Goal: Check status: Check status

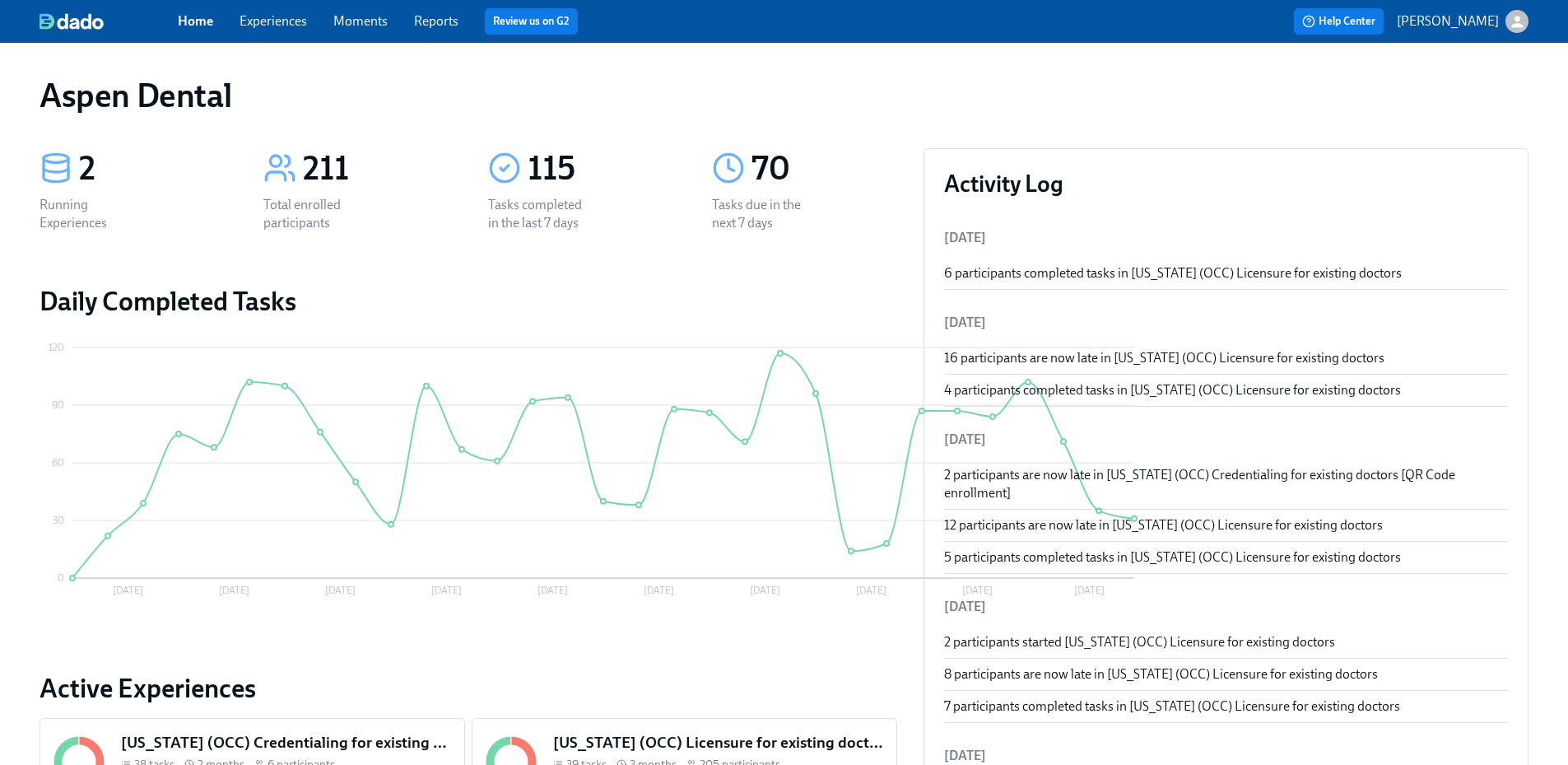
click at [442, 20] on link "Reports" at bounding box center [436, 20] width 44 height 16
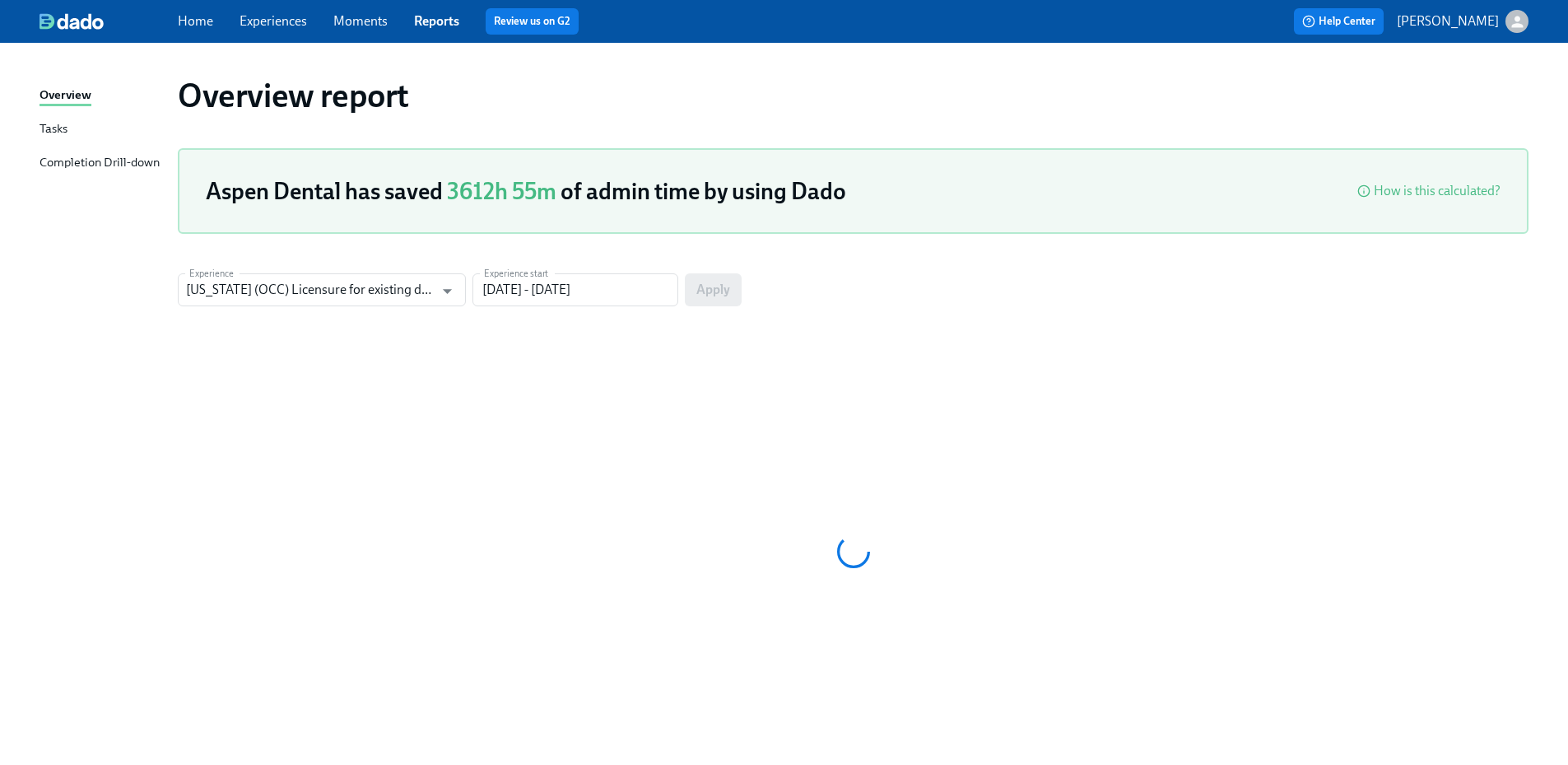
click at [116, 164] on div "Completion Drill-down" at bounding box center [100, 164] width 120 height 20
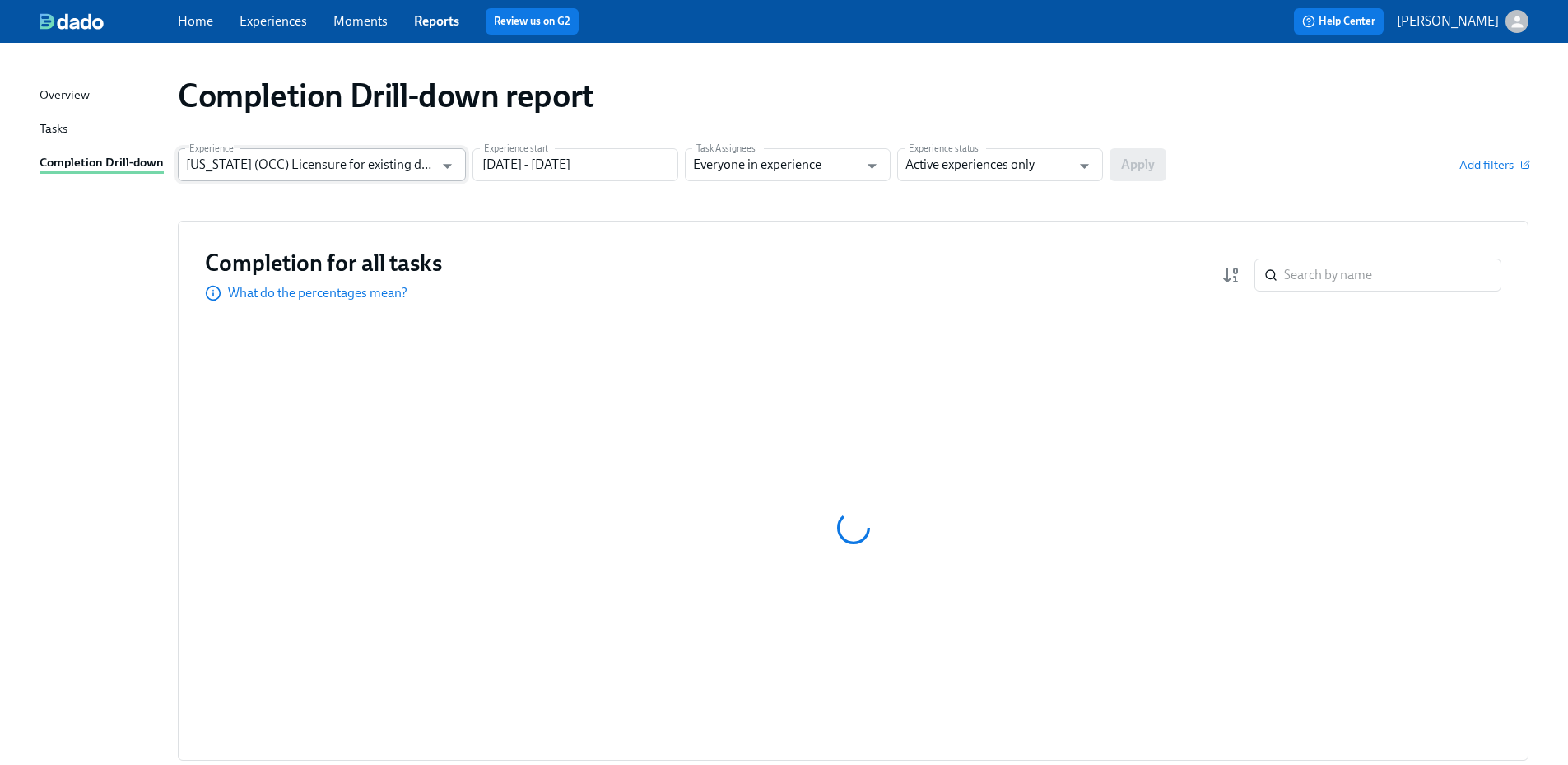
click at [387, 162] on input "[US_STATE] (OCC) Licensure for existing doctors" at bounding box center [310, 165] width 248 height 33
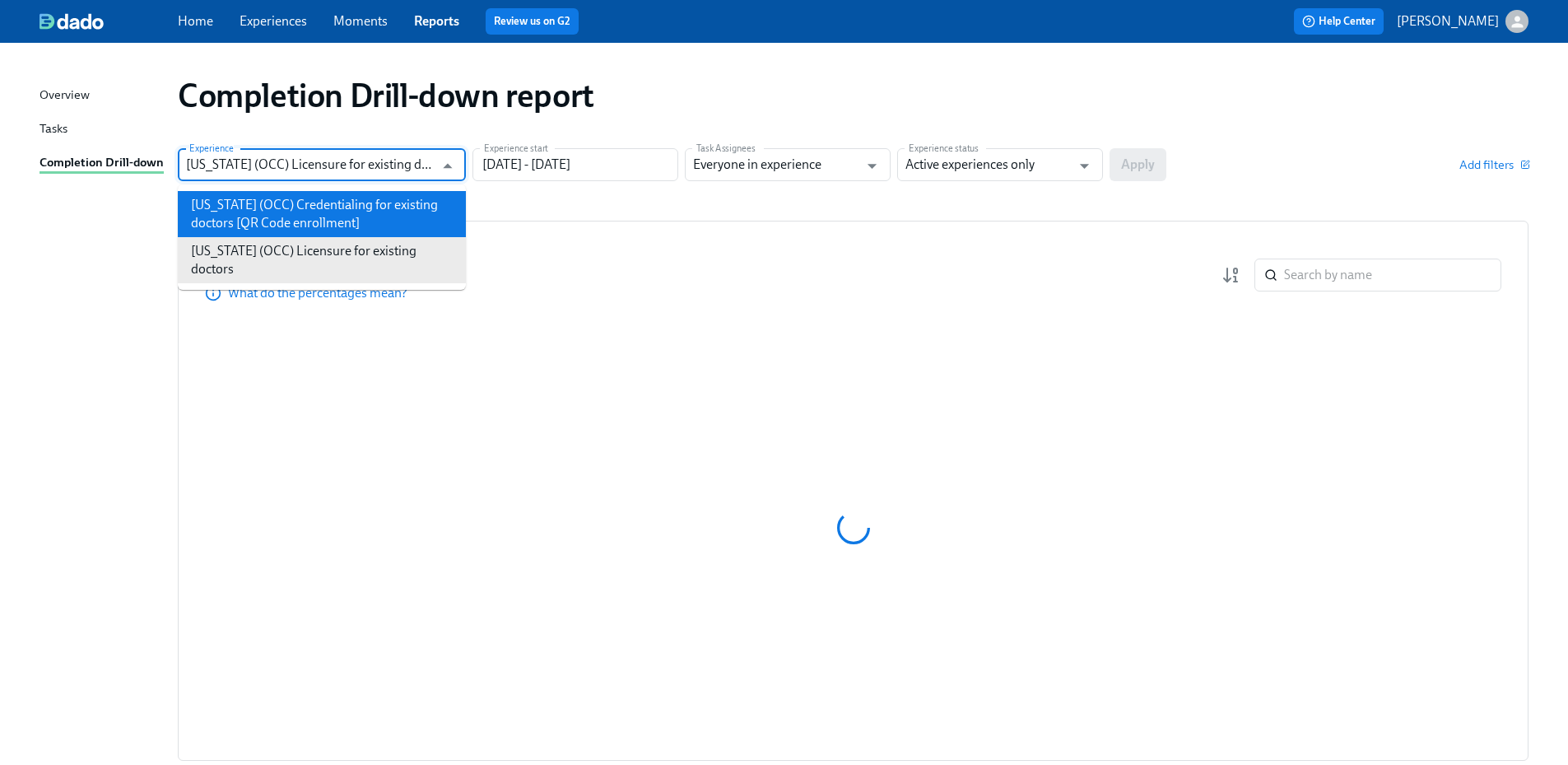
click at [357, 220] on li "[US_STATE] (OCC) Credentialing for existing doctors [QR Code enrollment]" at bounding box center [322, 215] width 288 height 46
click at [356, 174] on input "[US_STATE] (OCC) Credentialing for existing doctors [QR Code enrollment]" at bounding box center [310, 165] width 248 height 33
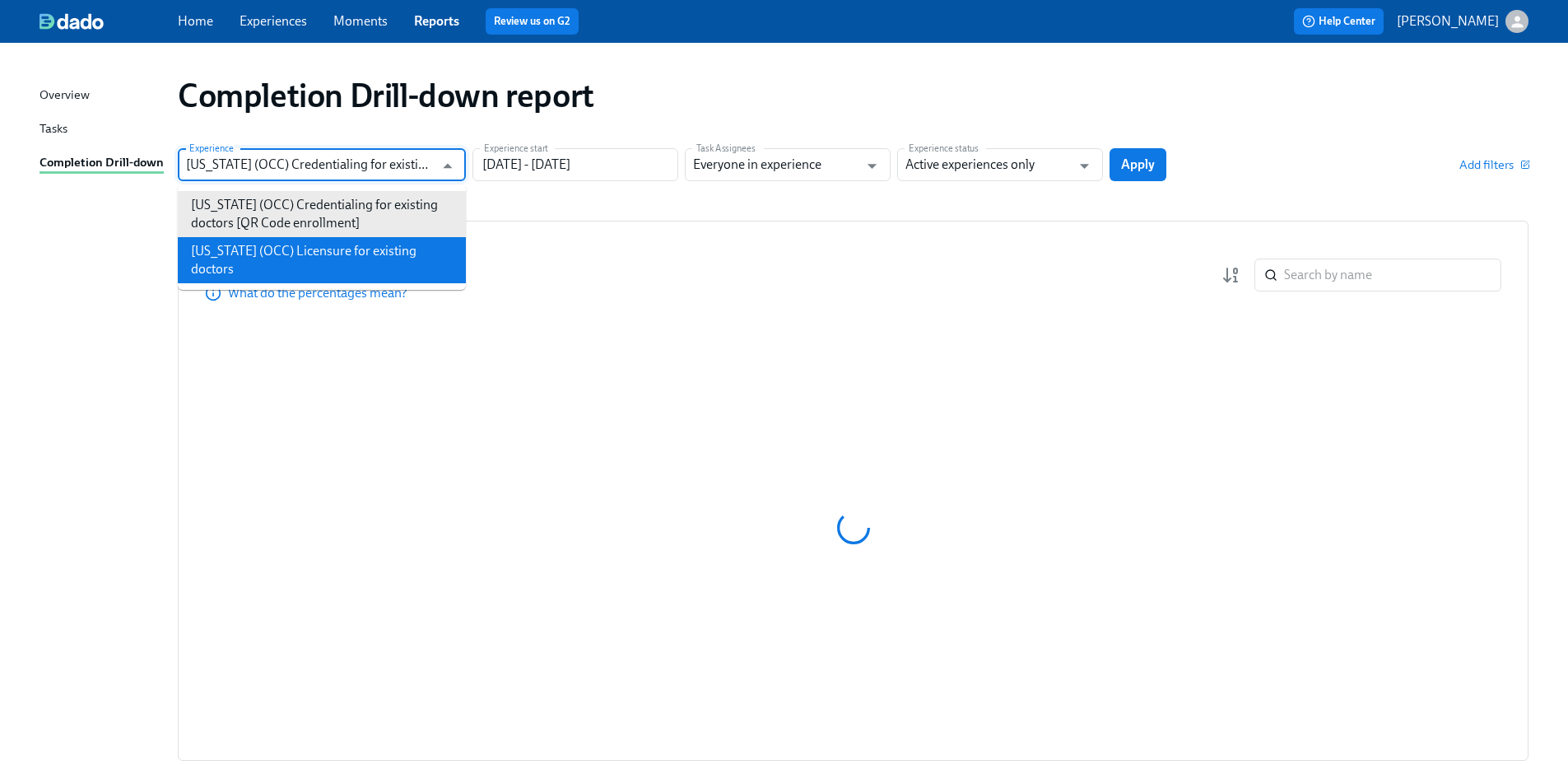
click at [334, 241] on li "[US_STATE] (OCC) Licensure for existing doctors" at bounding box center [322, 260] width 288 height 46
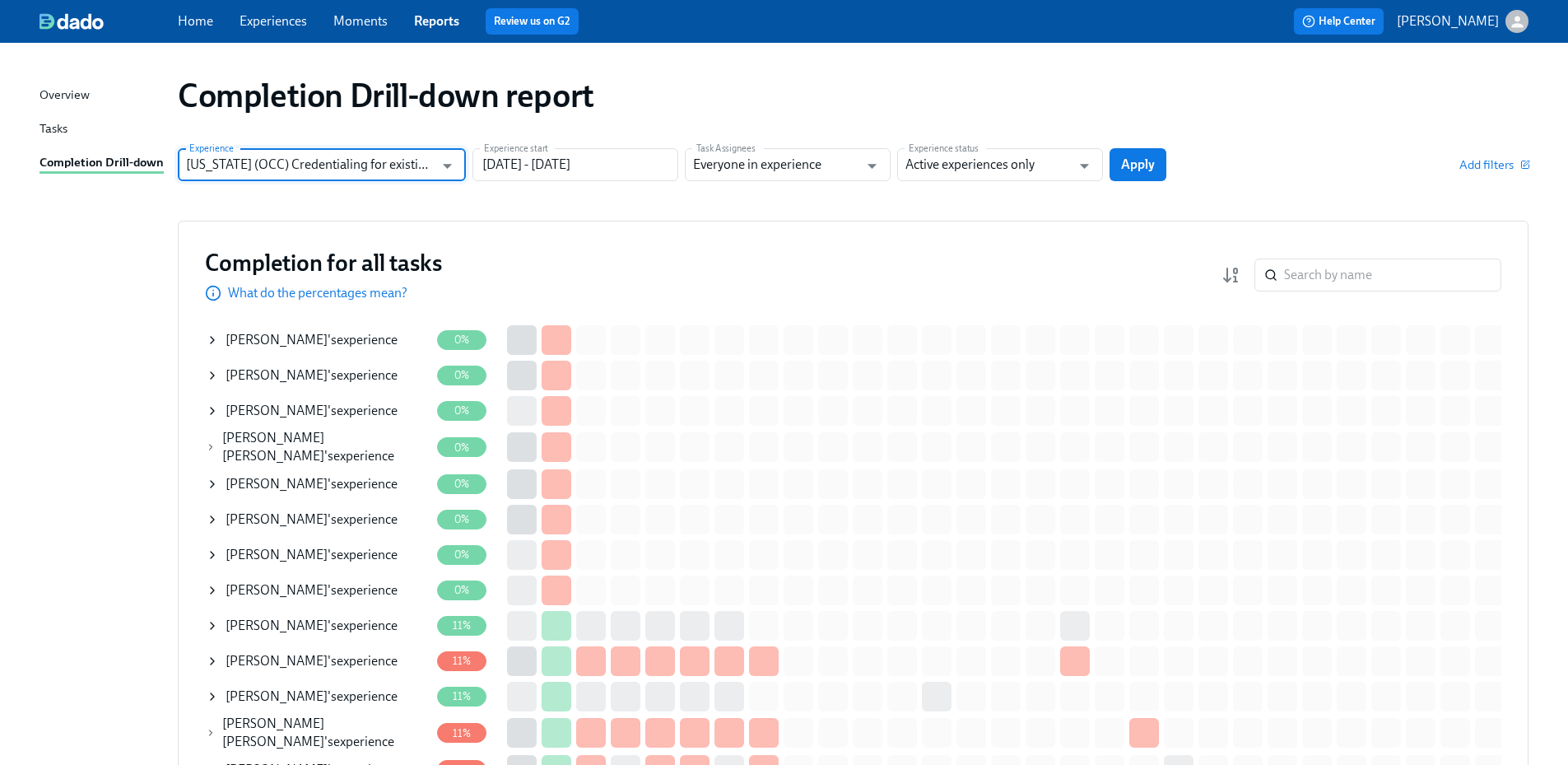
type input "[US_STATE] (OCC) Licensure for existing doctors"
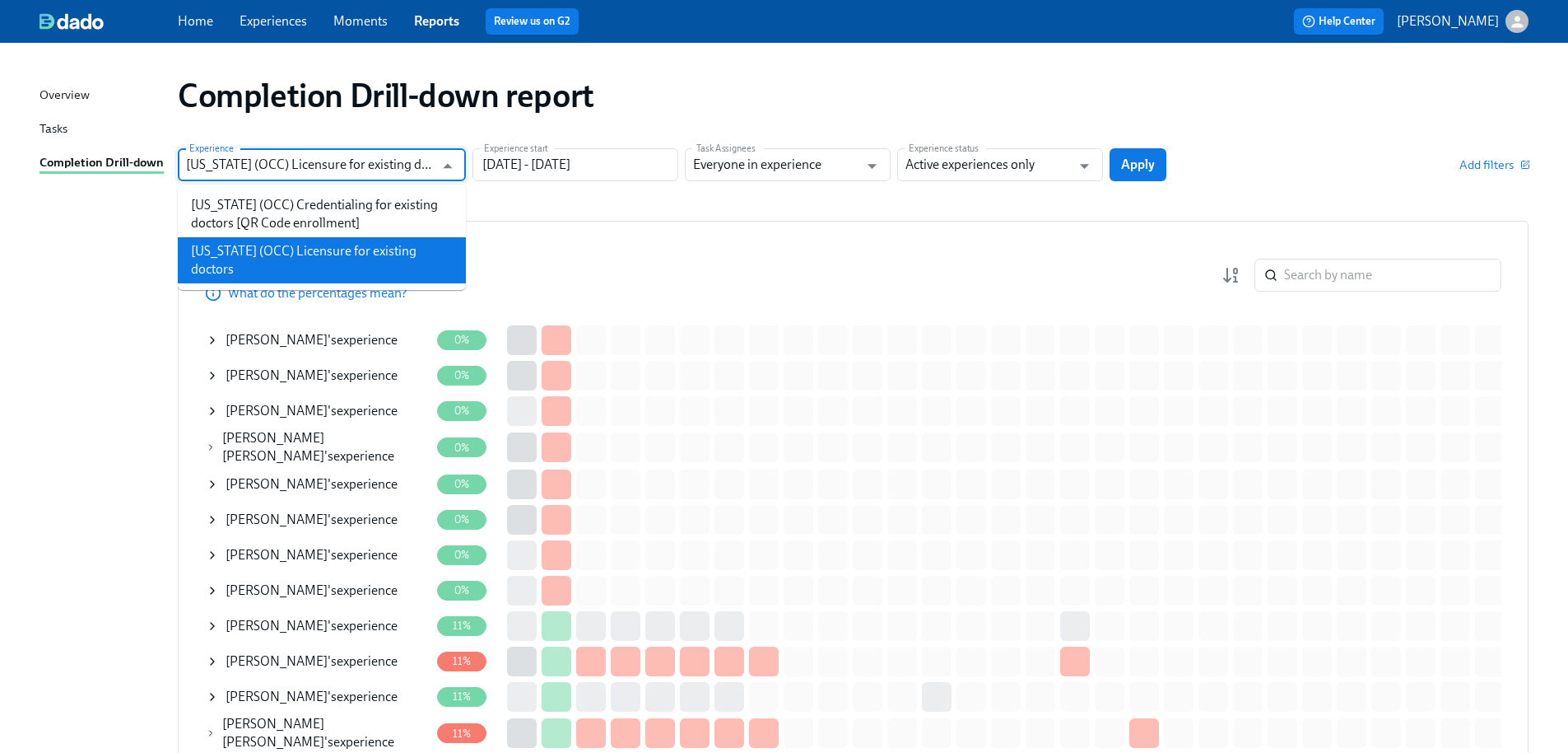
click at [422, 164] on input "[US_STATE] (OCC) Licensure for existing doctors" at bounding box center [310, 165] width 248 height 33
click at [541, 165] on input "[DATE] - [DATE]" at bounding box center [575, 165] width 206 height 33
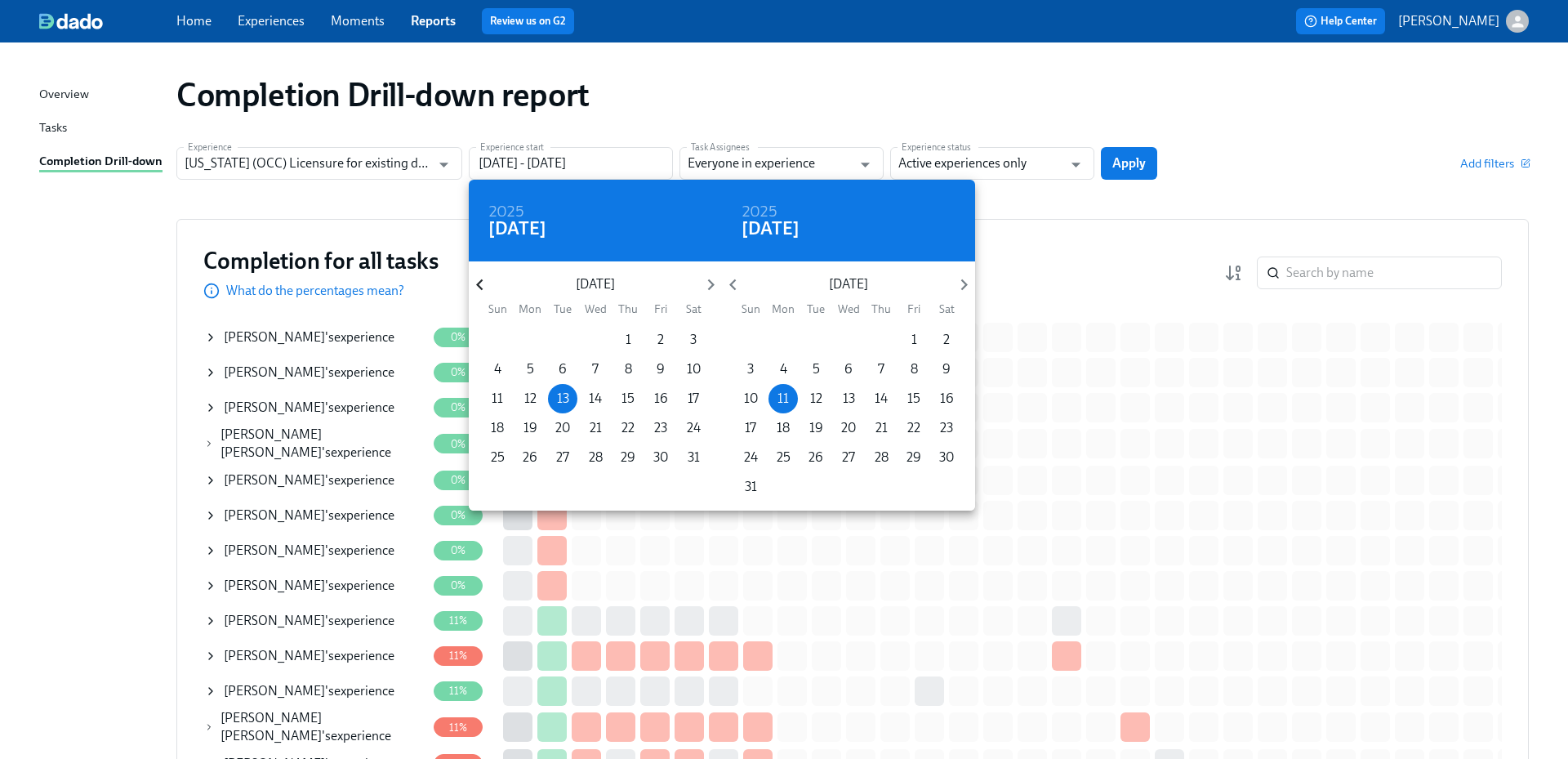
click at [489, 284] on icon "button" at bounding box center [480, 285] width 22 height 22
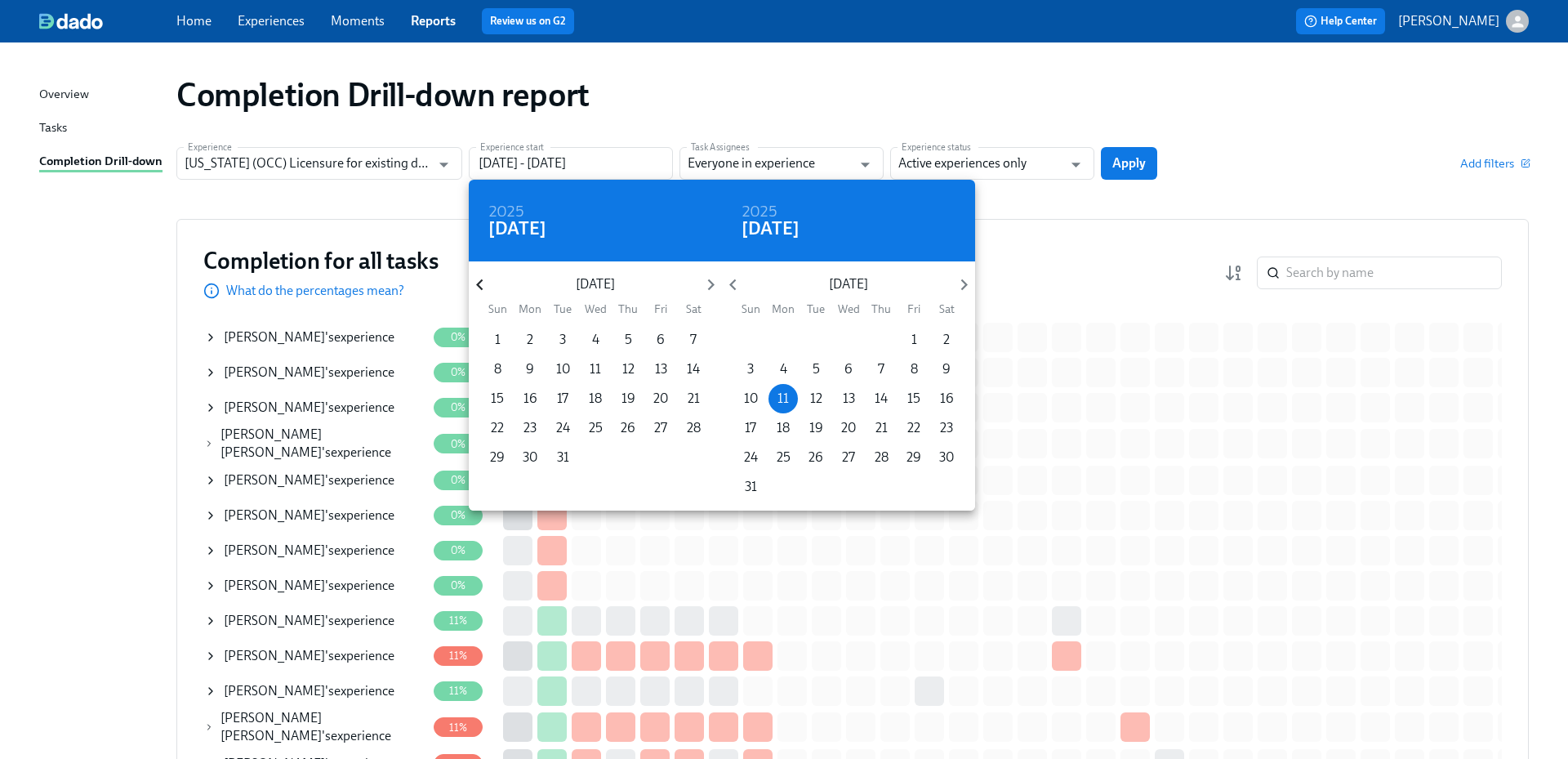
click at [489, 284] on icon "button" at bounding box center [480, 285] width 22 height 22
click at [626, 336] on p "1" at bounding box center [628, 340] width 6 height 18
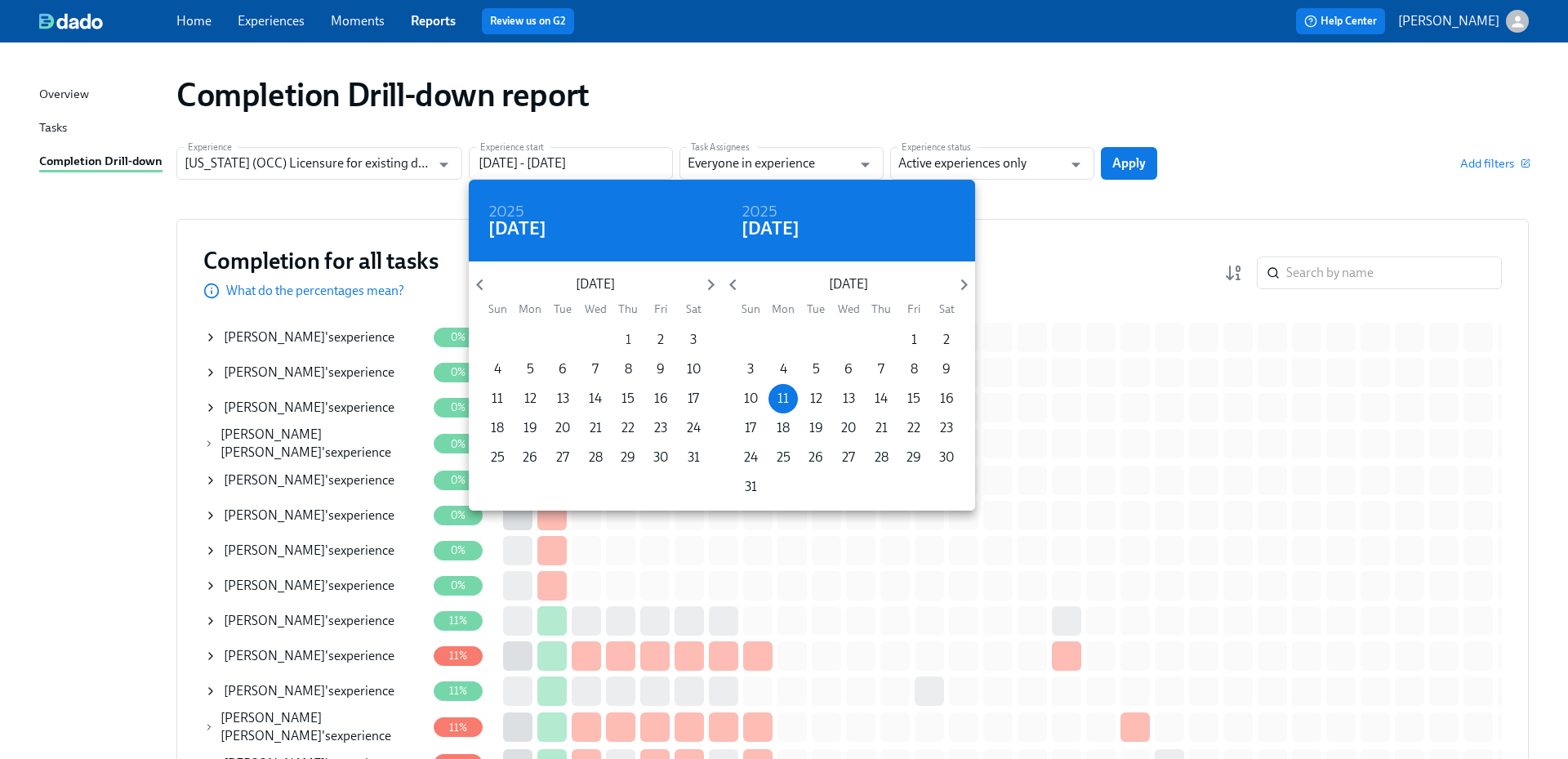
type input "[DATE] - [DATE]"
click at [994, 156] on div at bounding box center [784, 379] width 1568 height 759
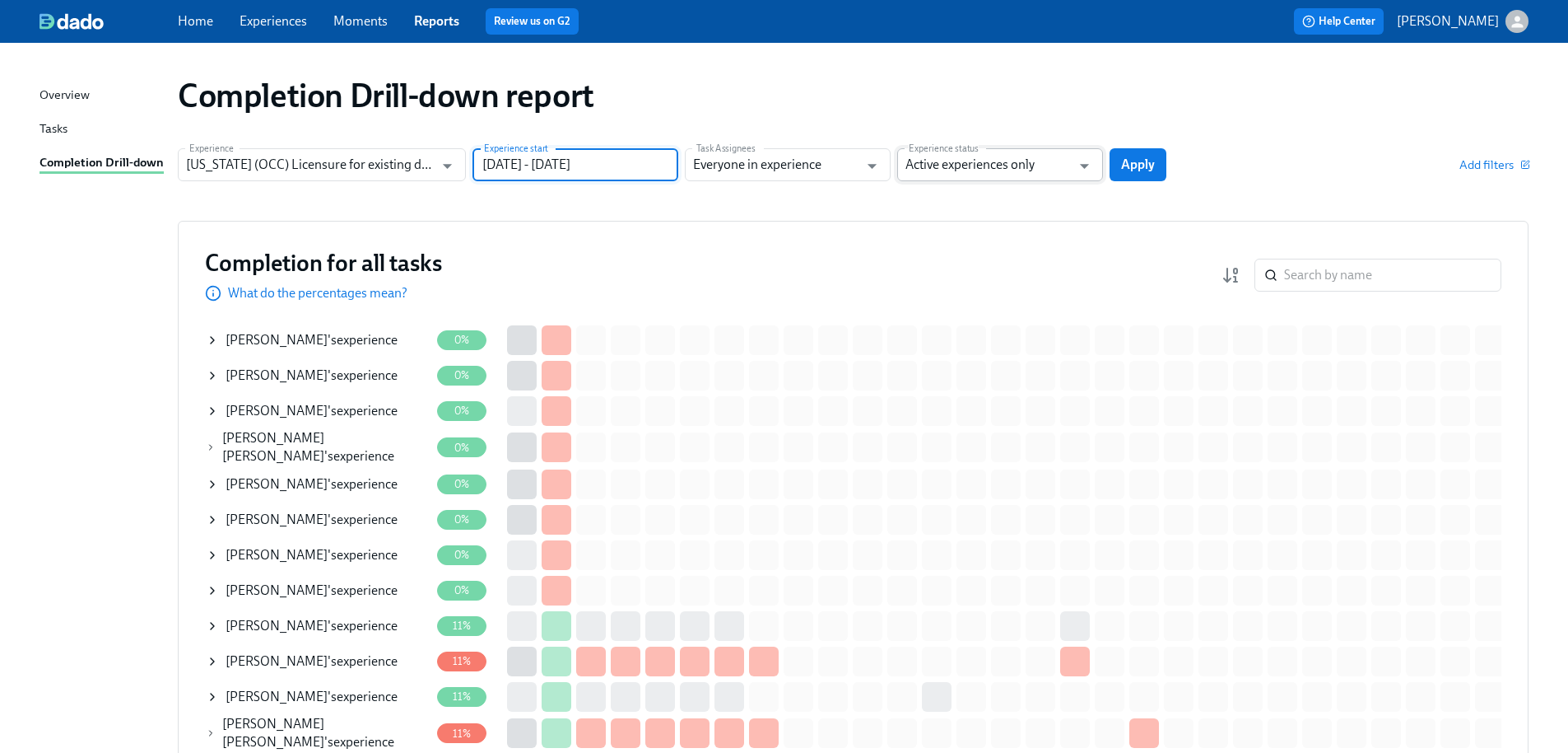
click at [1017, 165] on input "Active experiences only" at bounding box center [987, 165] width 165 height 33
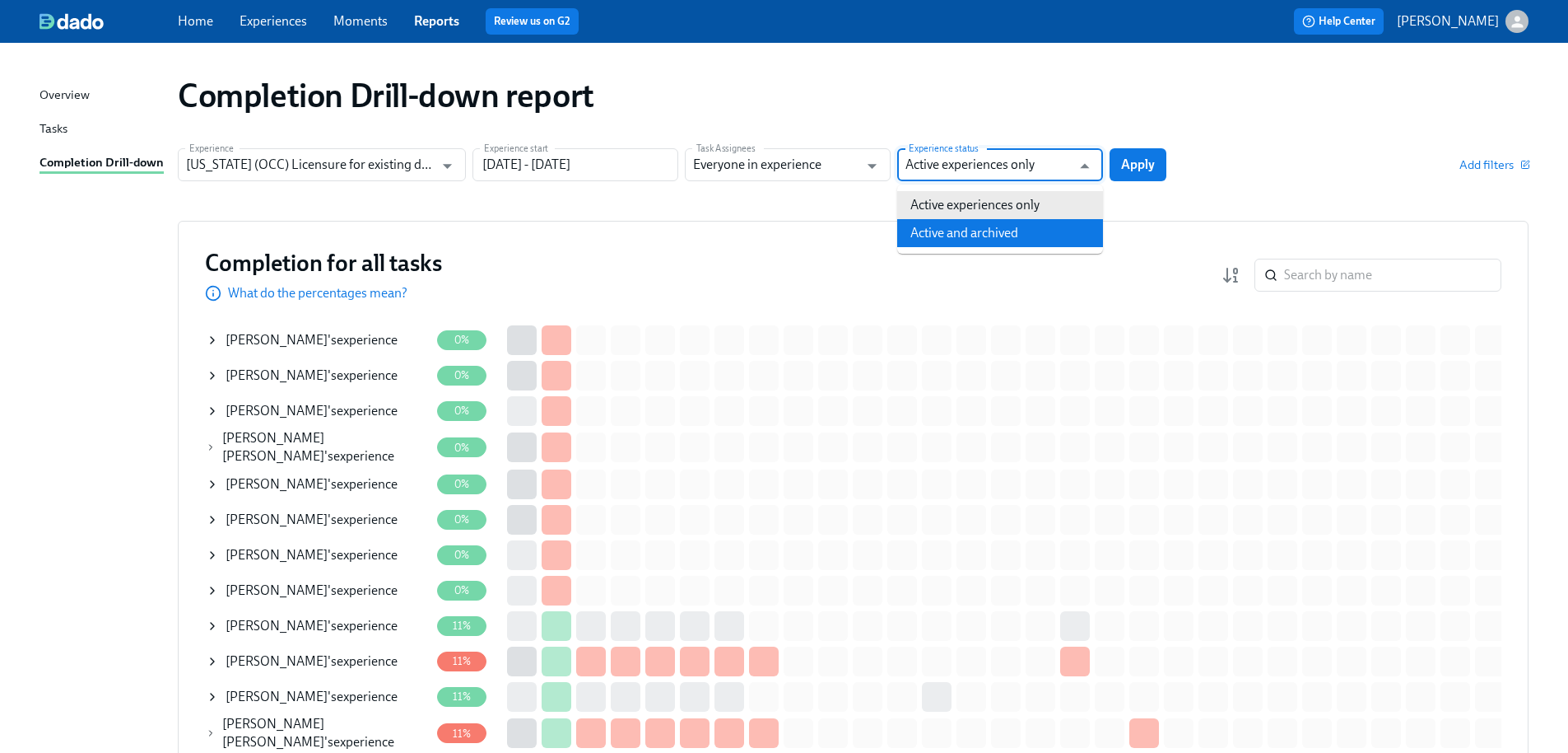
click at [1007, 237] on li "Active and archived" at bounding box center [999, 233] width 206 height 28
type input "Active and archived"
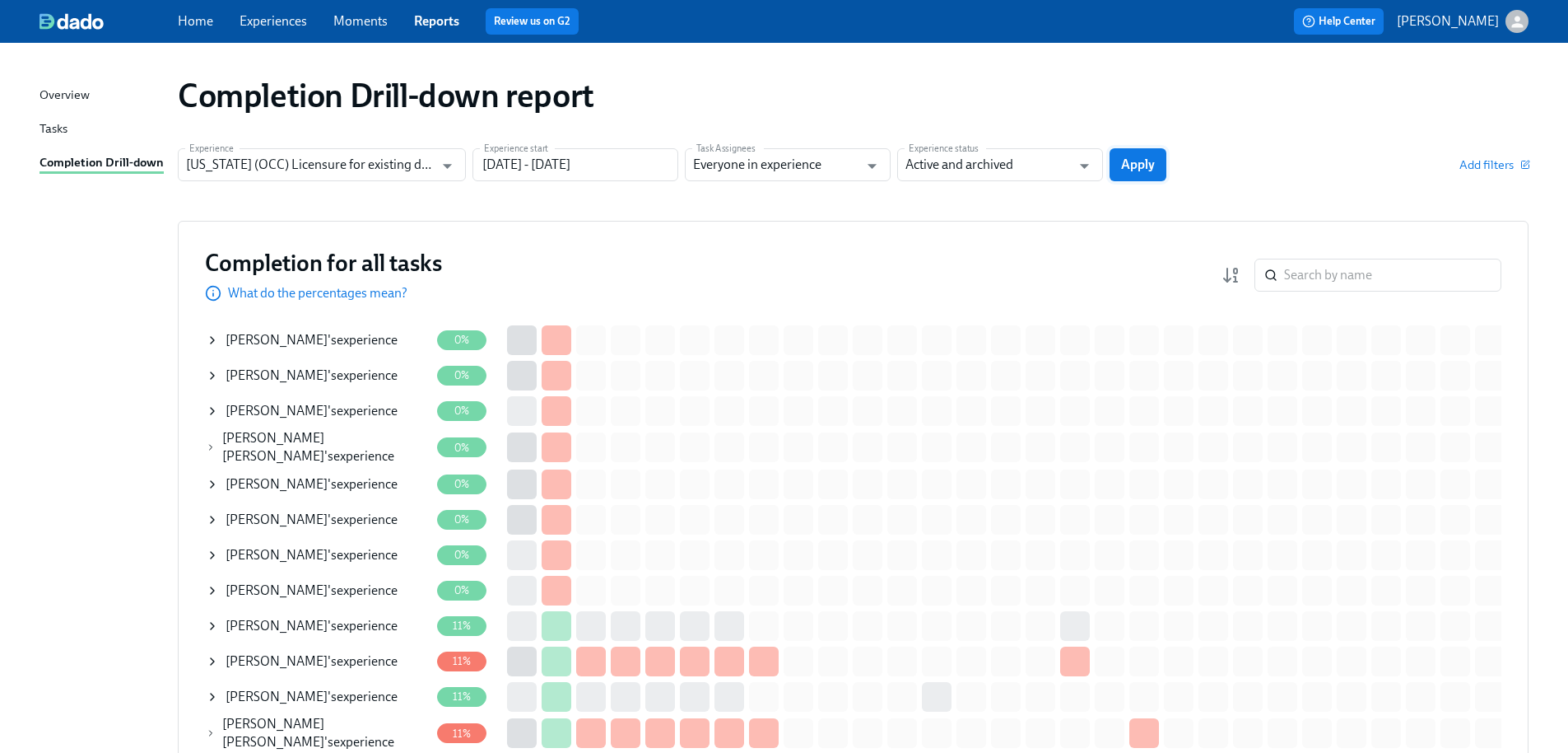
click at [1157, 167] on button "Apply" at bounding box center [1137, 165] width 56 height 33
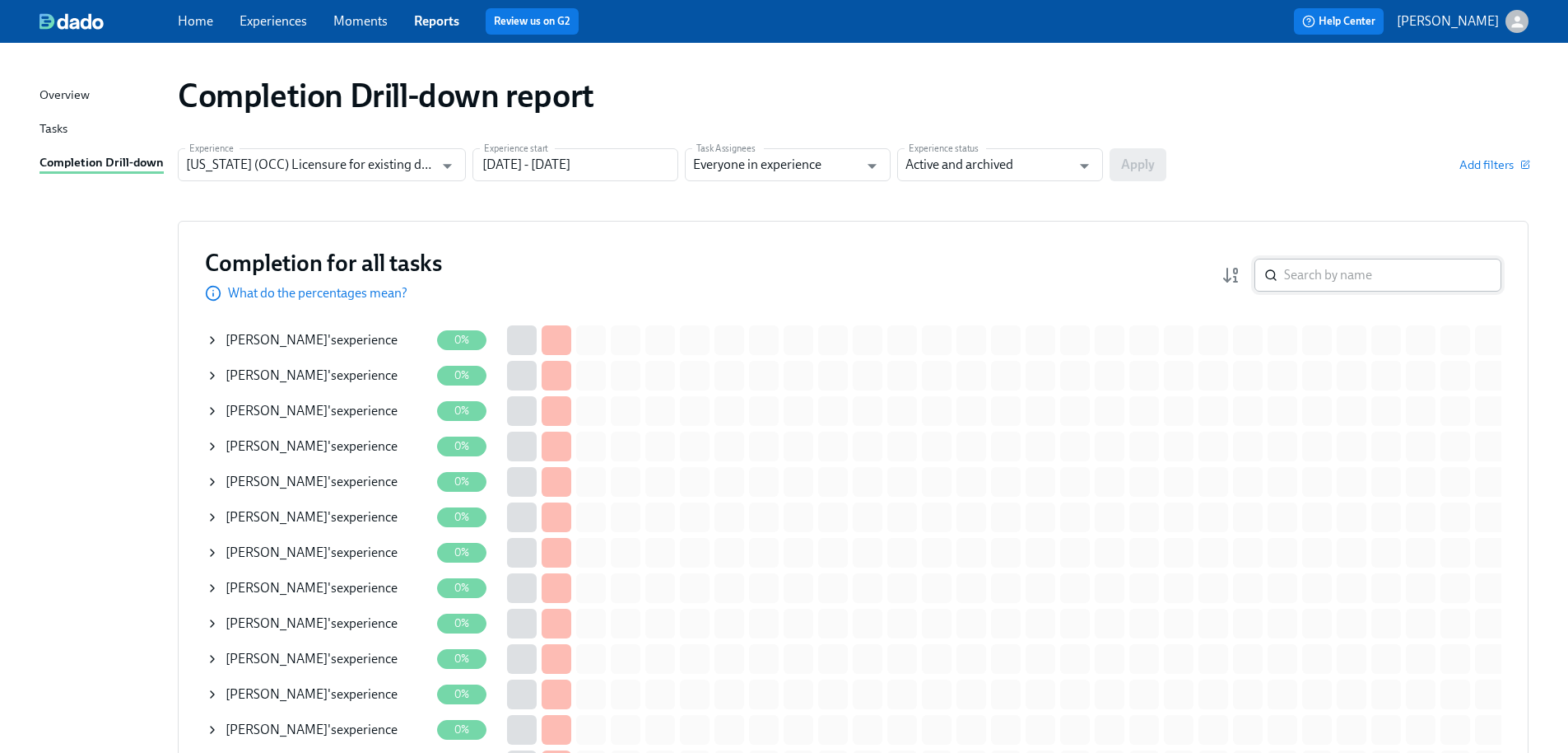
click at [1315, 278] on input "search" at bounding box center [1392, 276] width 217 height 33
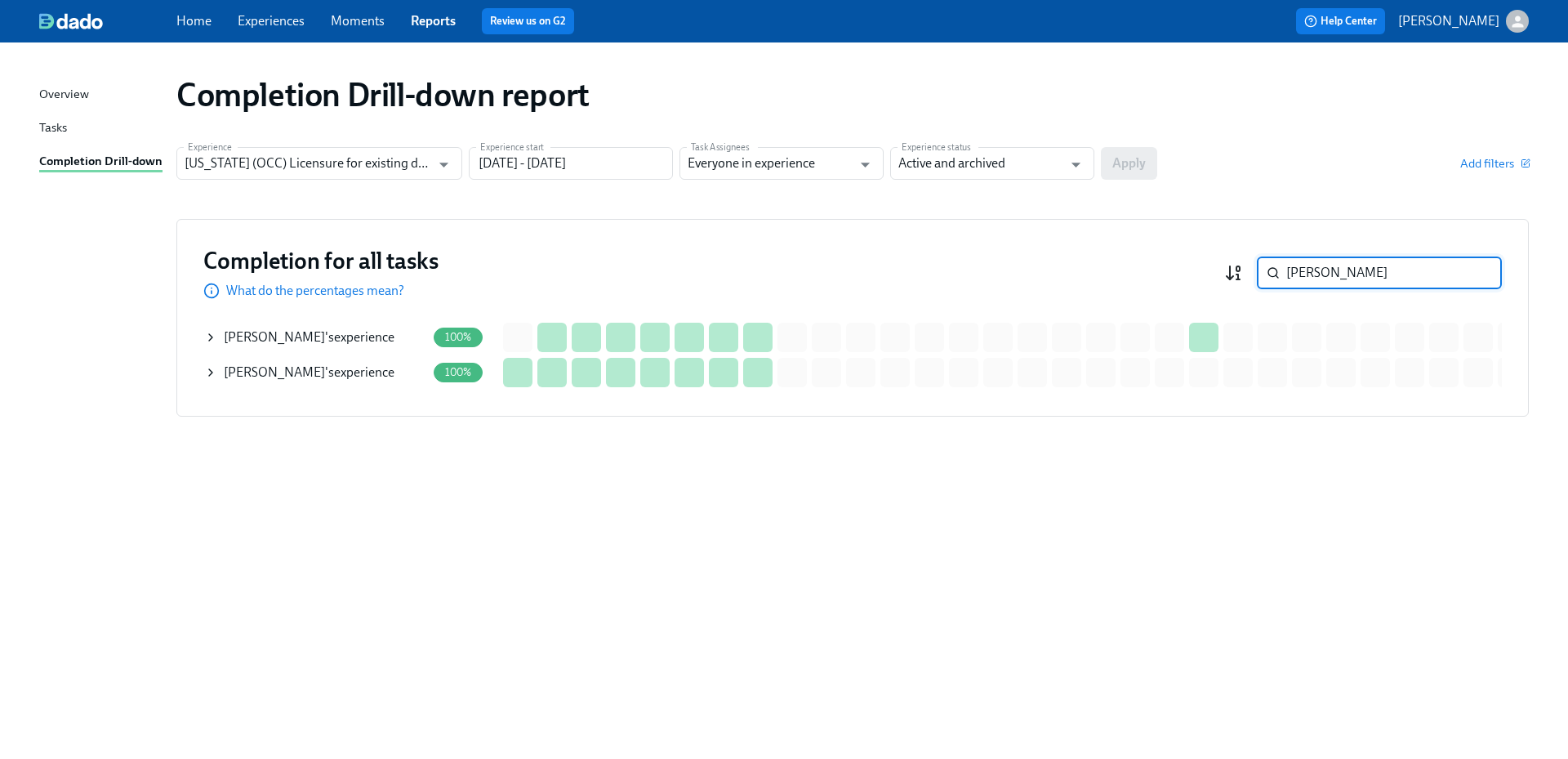
drag, startPoint x: 1345, startPoint y: 278, endPoint x: 1228, endPoint y: 273, distance: 117.1
click at [1228, 273] on div "[PERSON_NAME] ​" at bounding box center [1363, 273] width 278 height 33
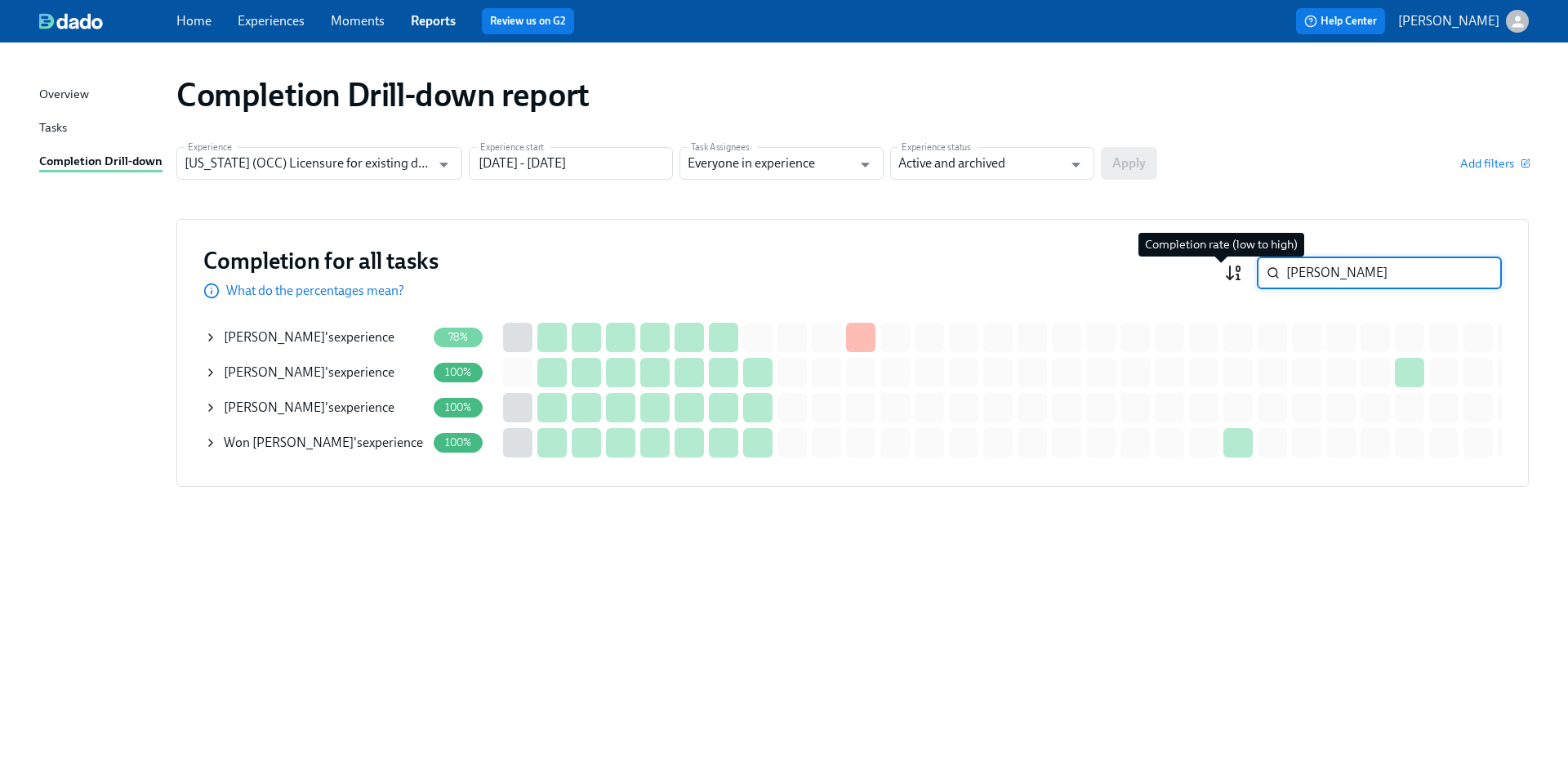
type input "[PERSON_NAME]"
click at [339, 339] on div "[PERSON_NAME] 's experience" at bounding box center [309, 338] width 171 height 18
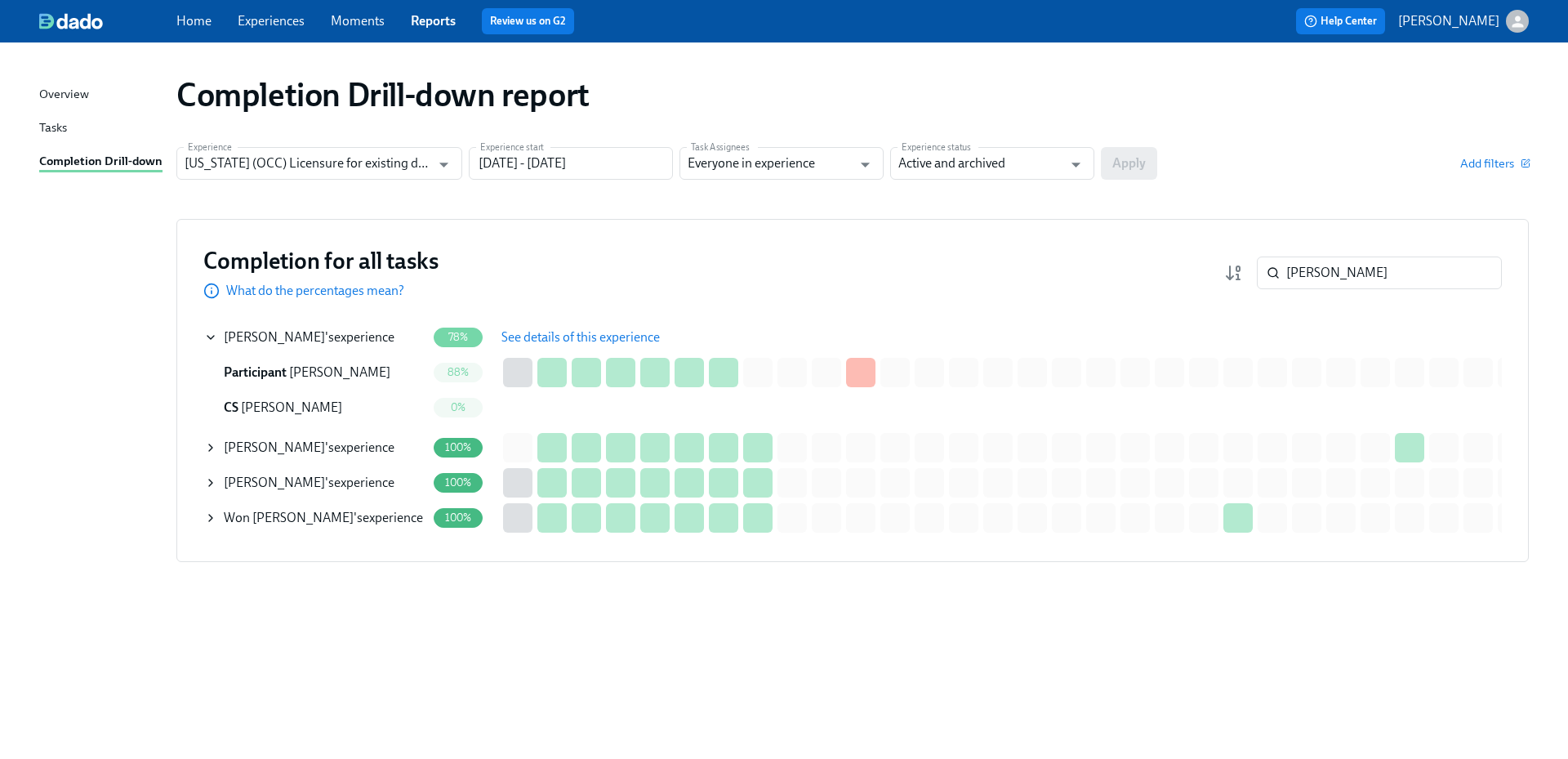
click at [518, 331] on span "See details of this experience" at bounding box center [581, 338] width 159 height 17
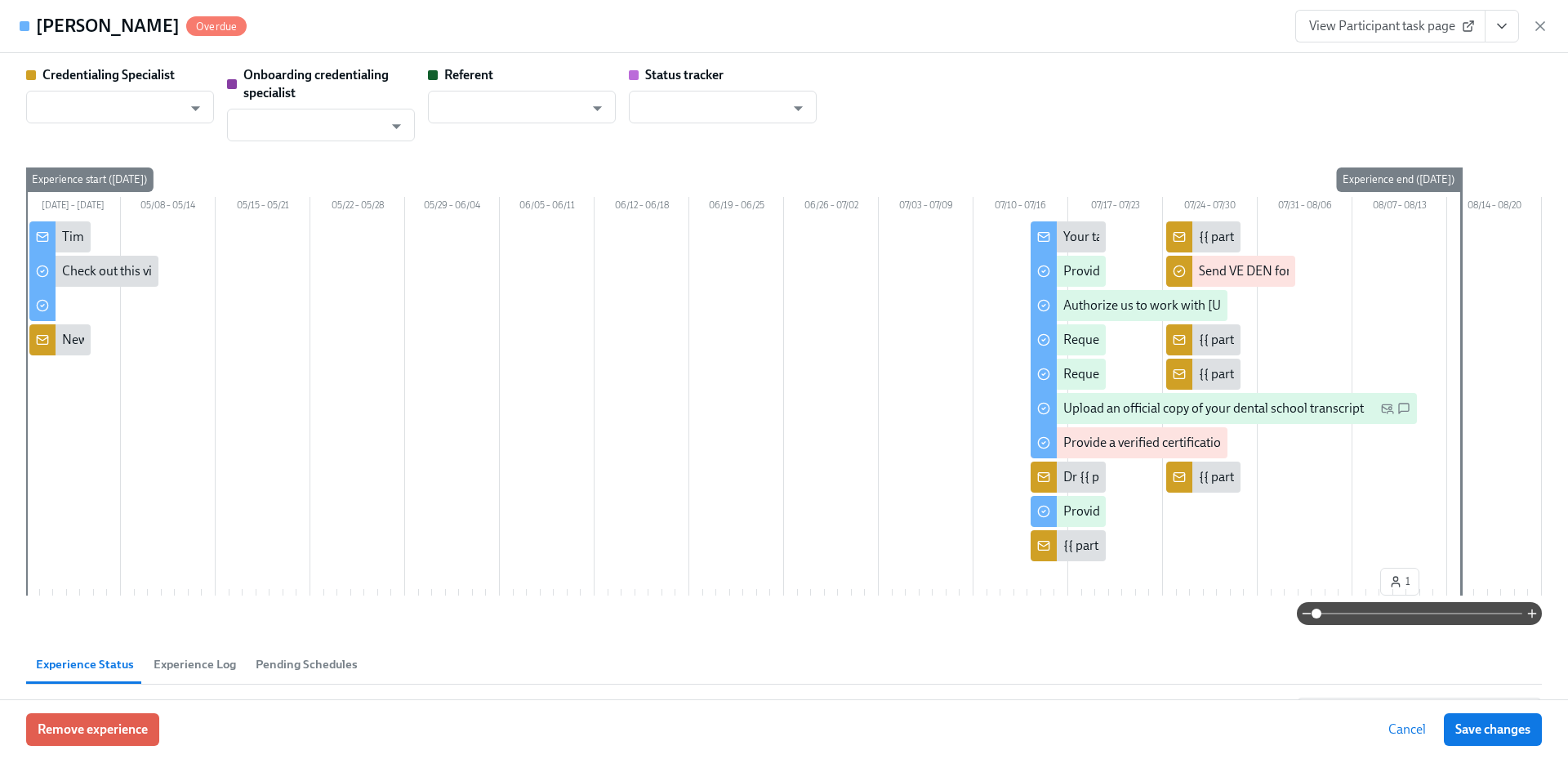
type input "[PERSON_NAME]"
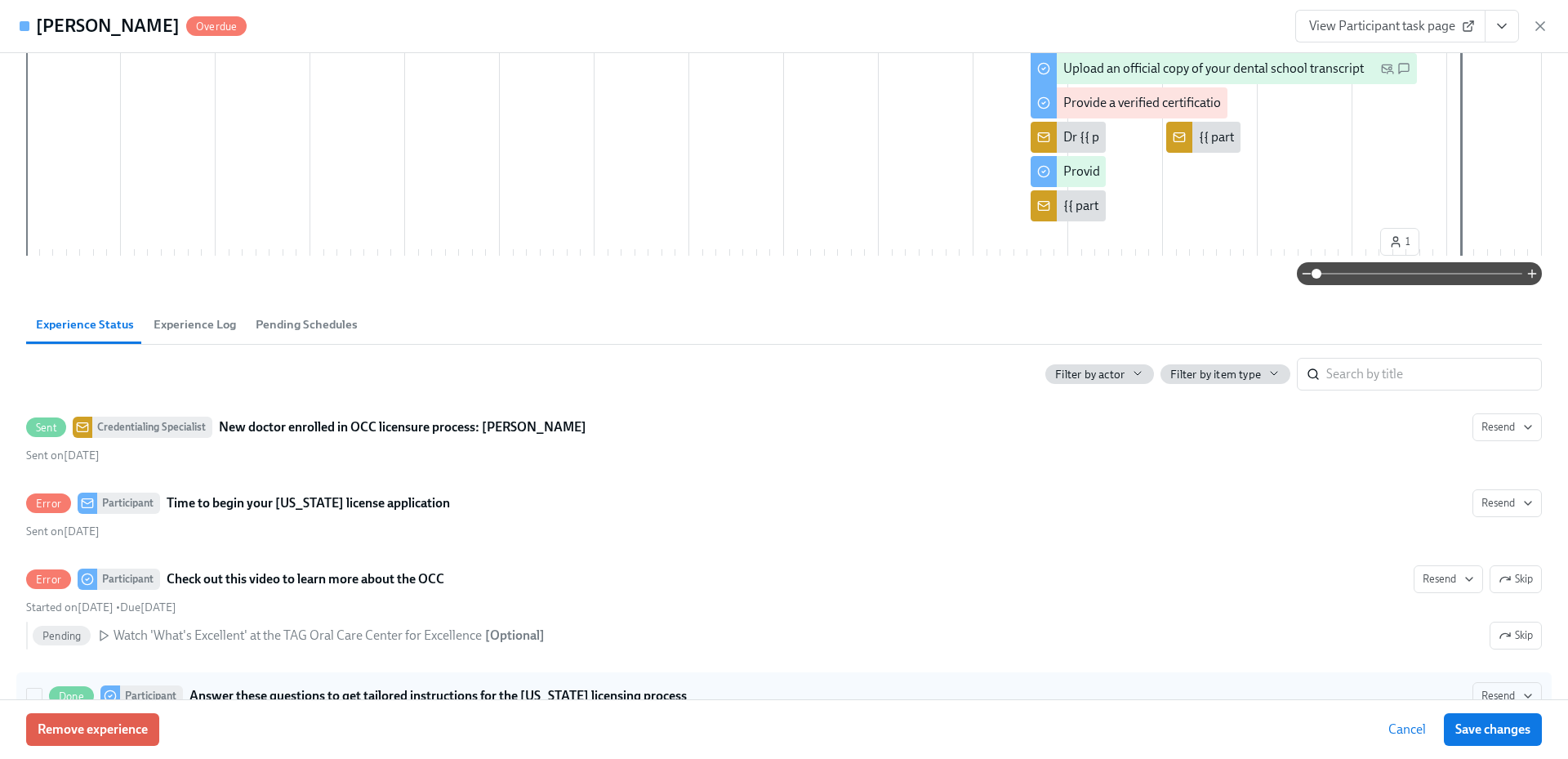
scroll to position [408, 0]
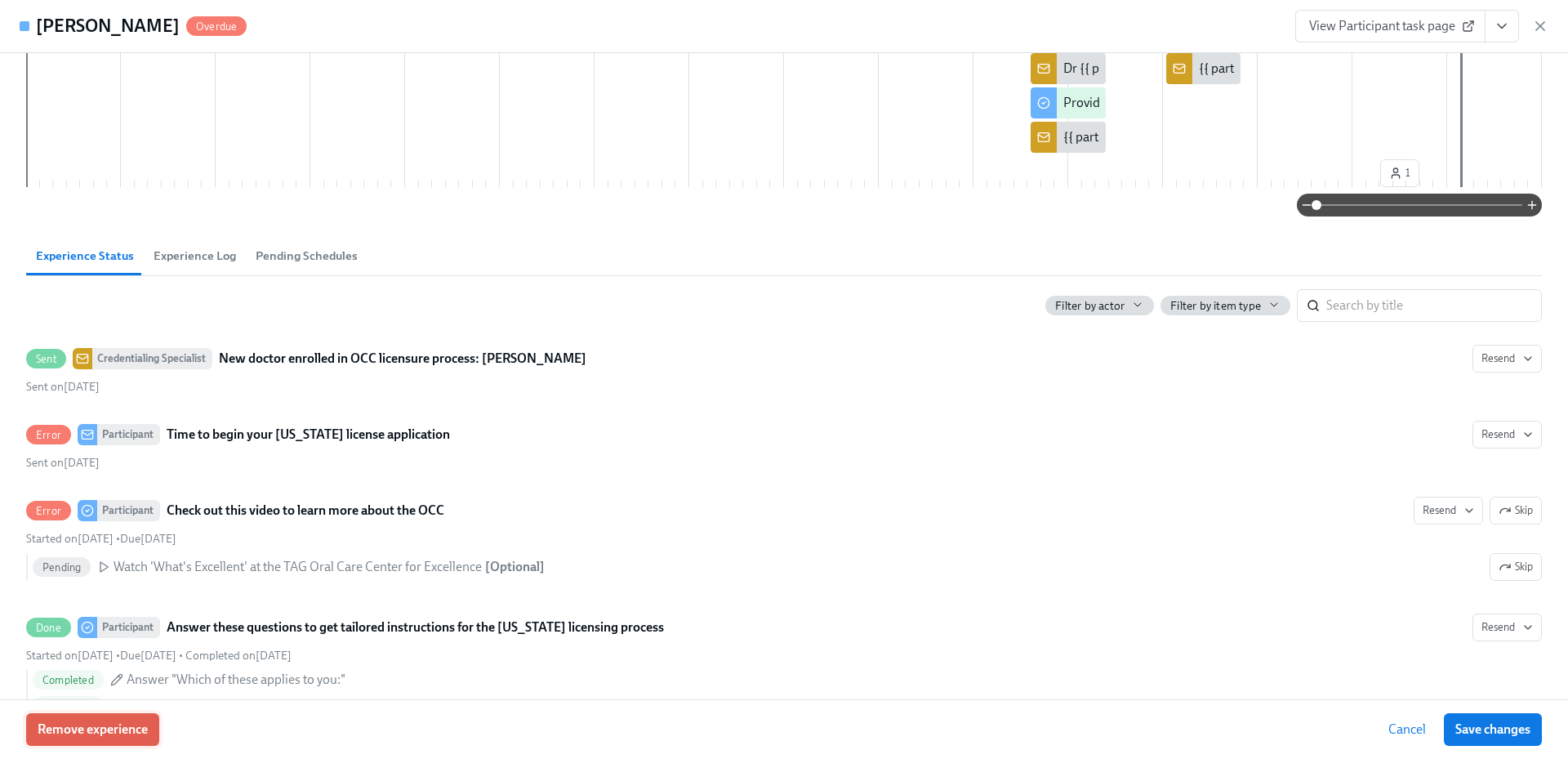
click at [124, 743] on button "Remove experience" at bounding box center [92, 730] width 133 height 33
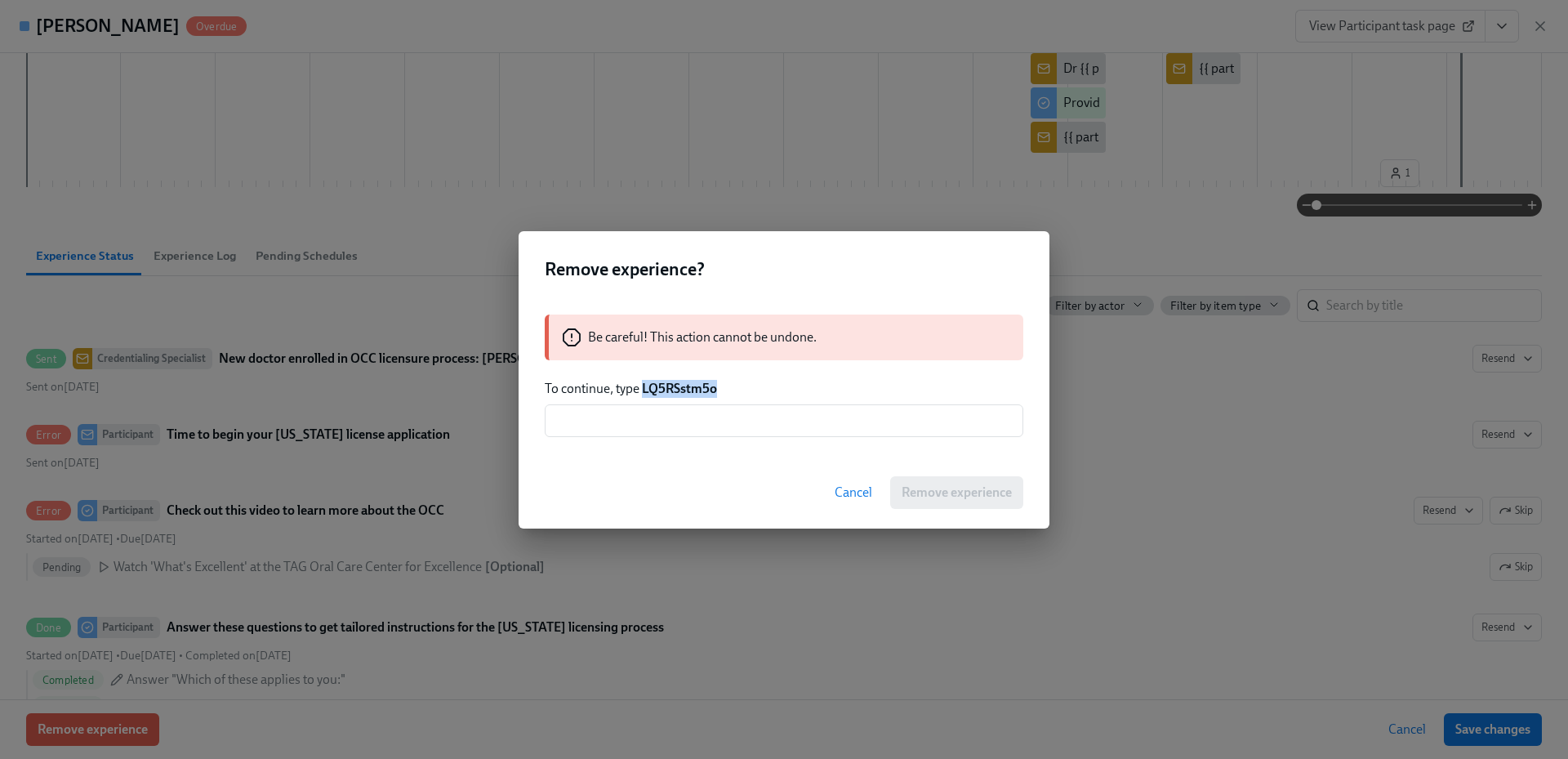
drag, startPoint x: 728, startPoint y: 383, endPoint x: 644, endPoint y: 391, distance: 84.4
click at [644, 391] on p "To continue, type LQ5RSstm5o" at bounding box center [784, 389] width 479 height 18
copy strong "LQ5RSstm5o"
click at [689, 419] on input "text" at bounding box center [784, 421] width 479 height 33
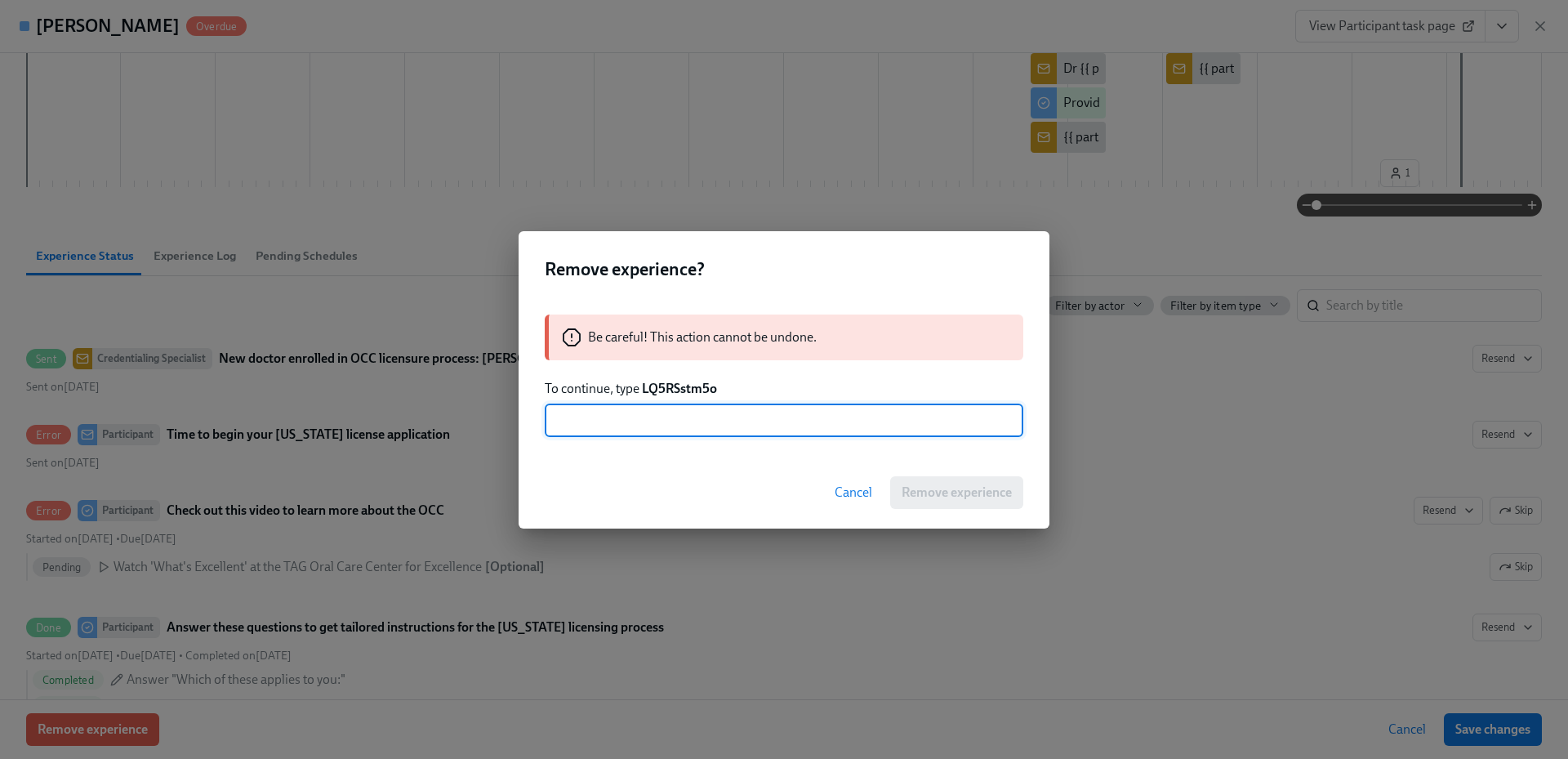
paste input "LQ5RSstm5o"
type input "LQ5RSstm5o"
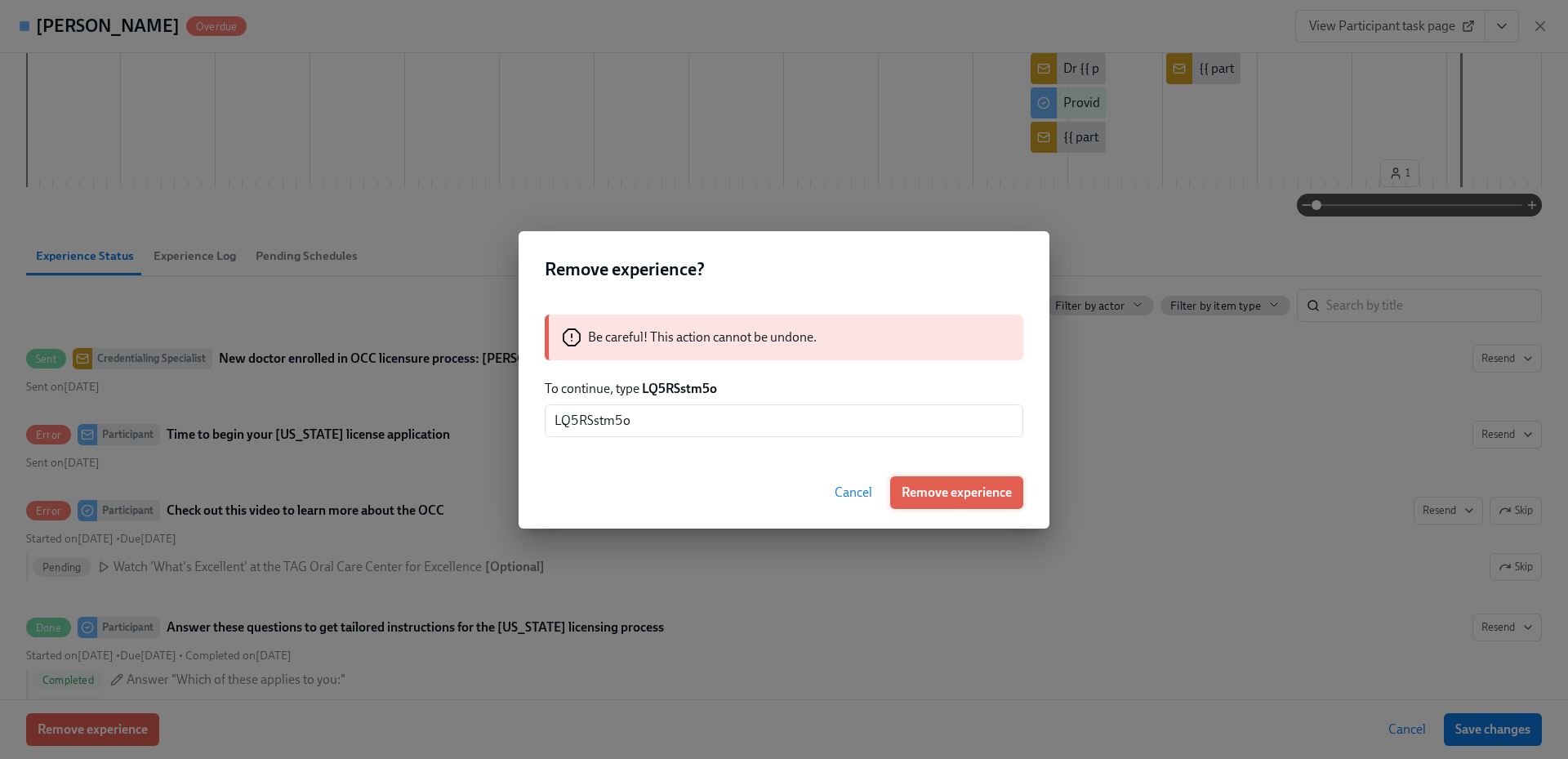
click at [981, 488] on span "Remove experience" at bounding box center [957, 493] width 110 height 17
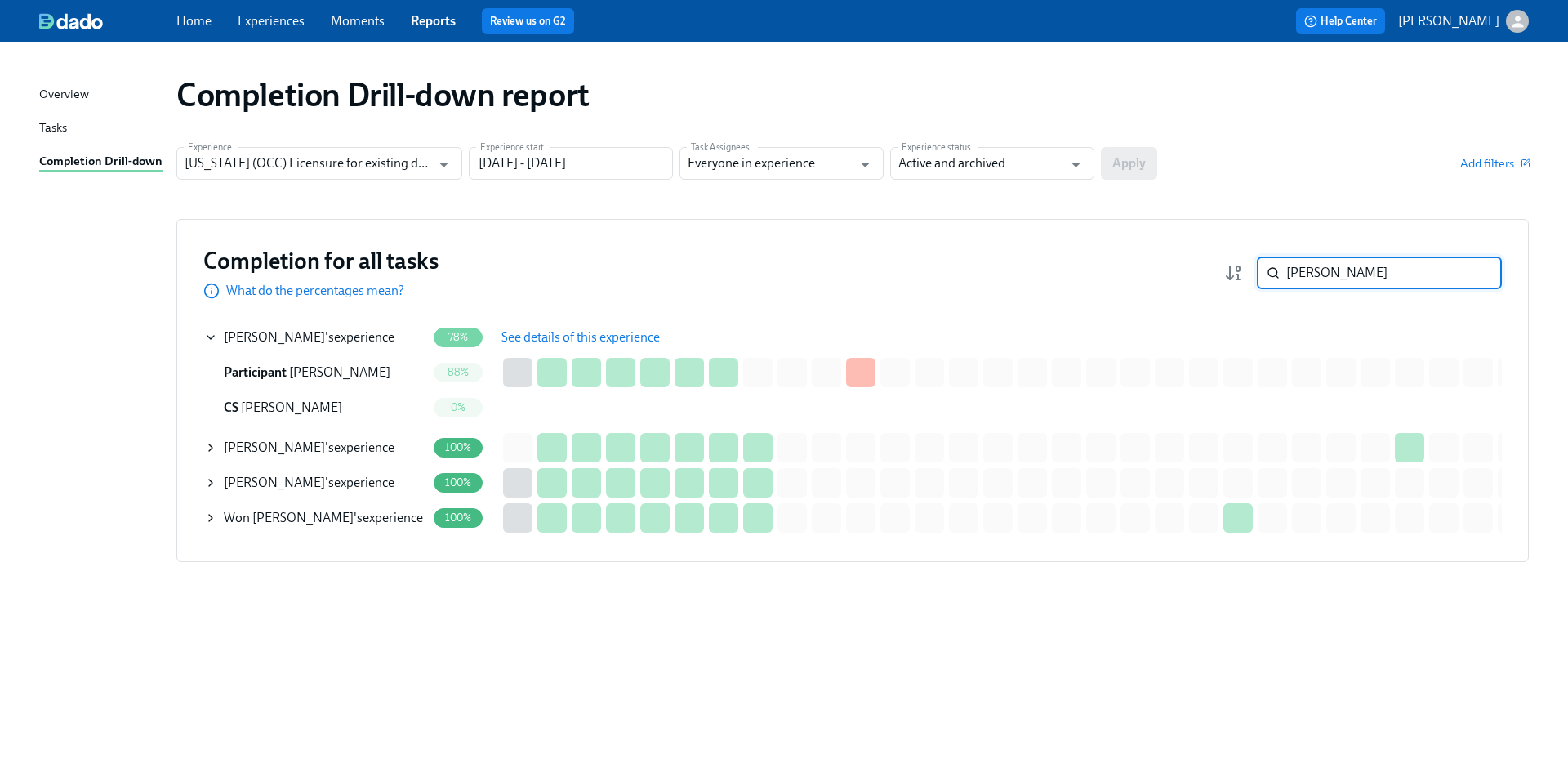
drag, startPoint x: 1335, startPoint y: 269, endPoint x: 1204, endPoint y: 272, distance: 131.0
click at [1204, 272] on div "Completion for all tasks What do the percentages mean? [PERSON_NAME] ​" at bounding box center [853, 273] width 1299 height 54
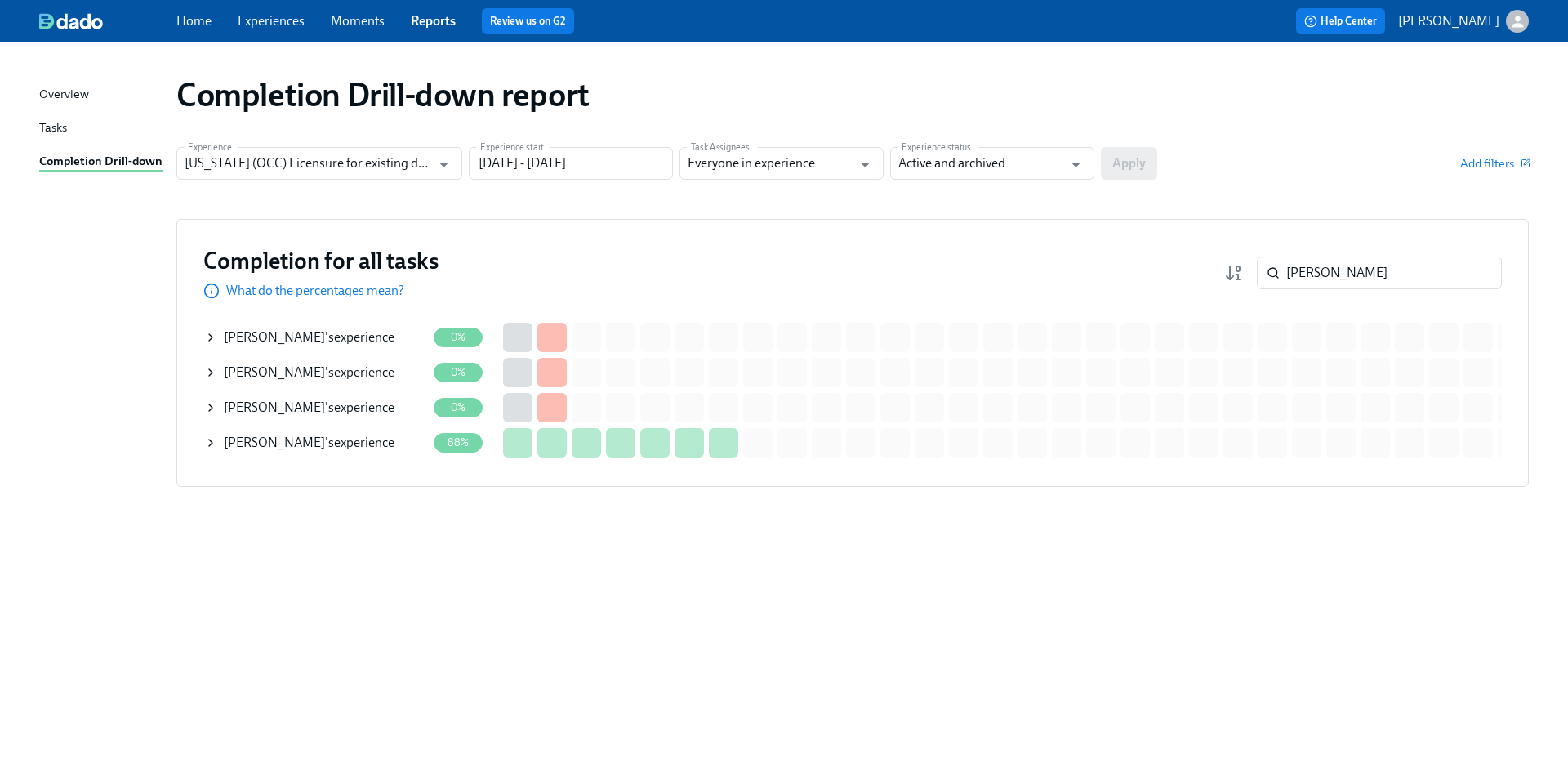
click at [361, 406] on div "[PERSON_NAME] 's experience" at bounding box center [316, 407] width 222 height 33
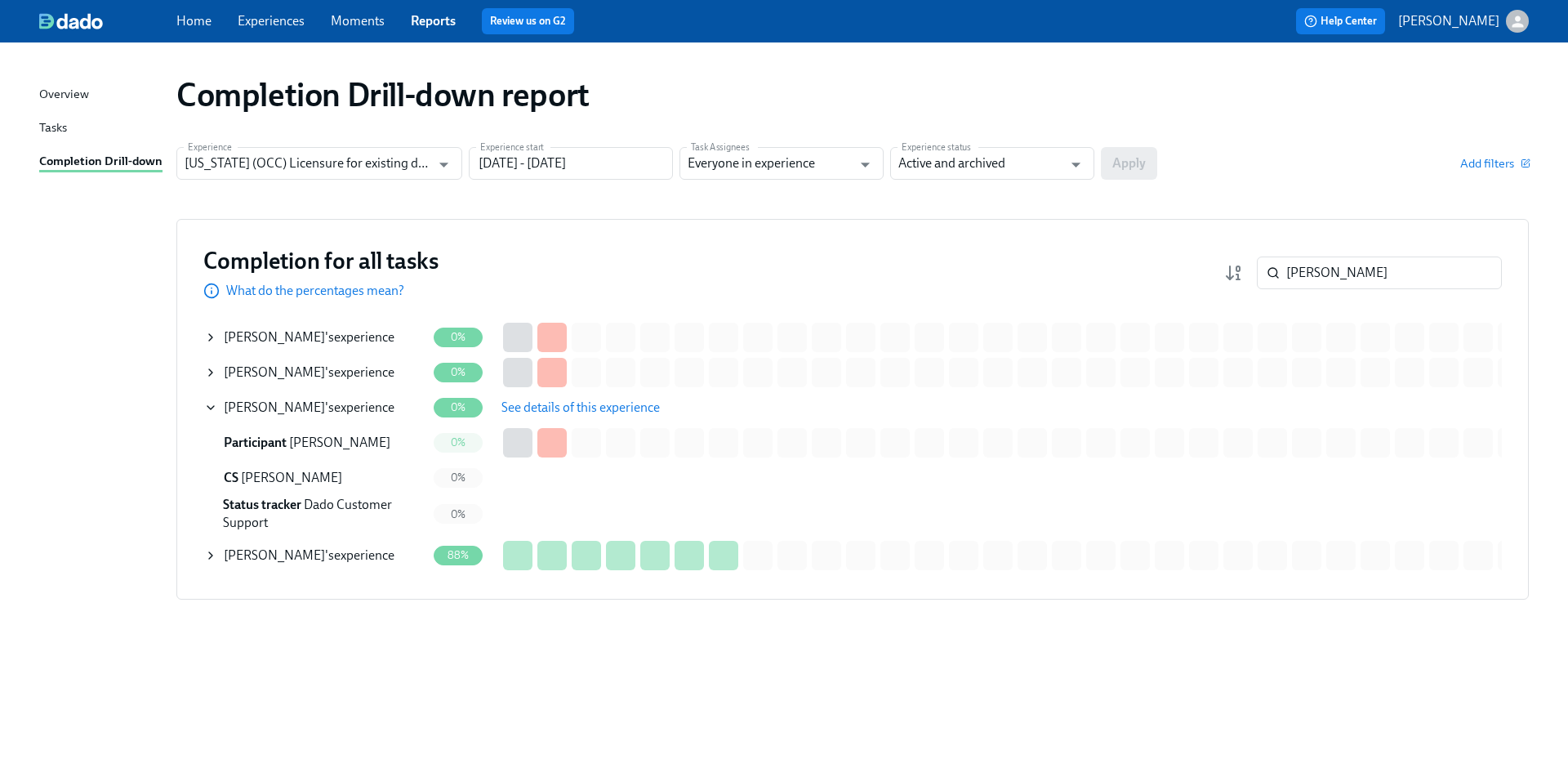
click at [547, 412] on span "See details of this experience" at bounding box center [581, 407] width 159 height 17
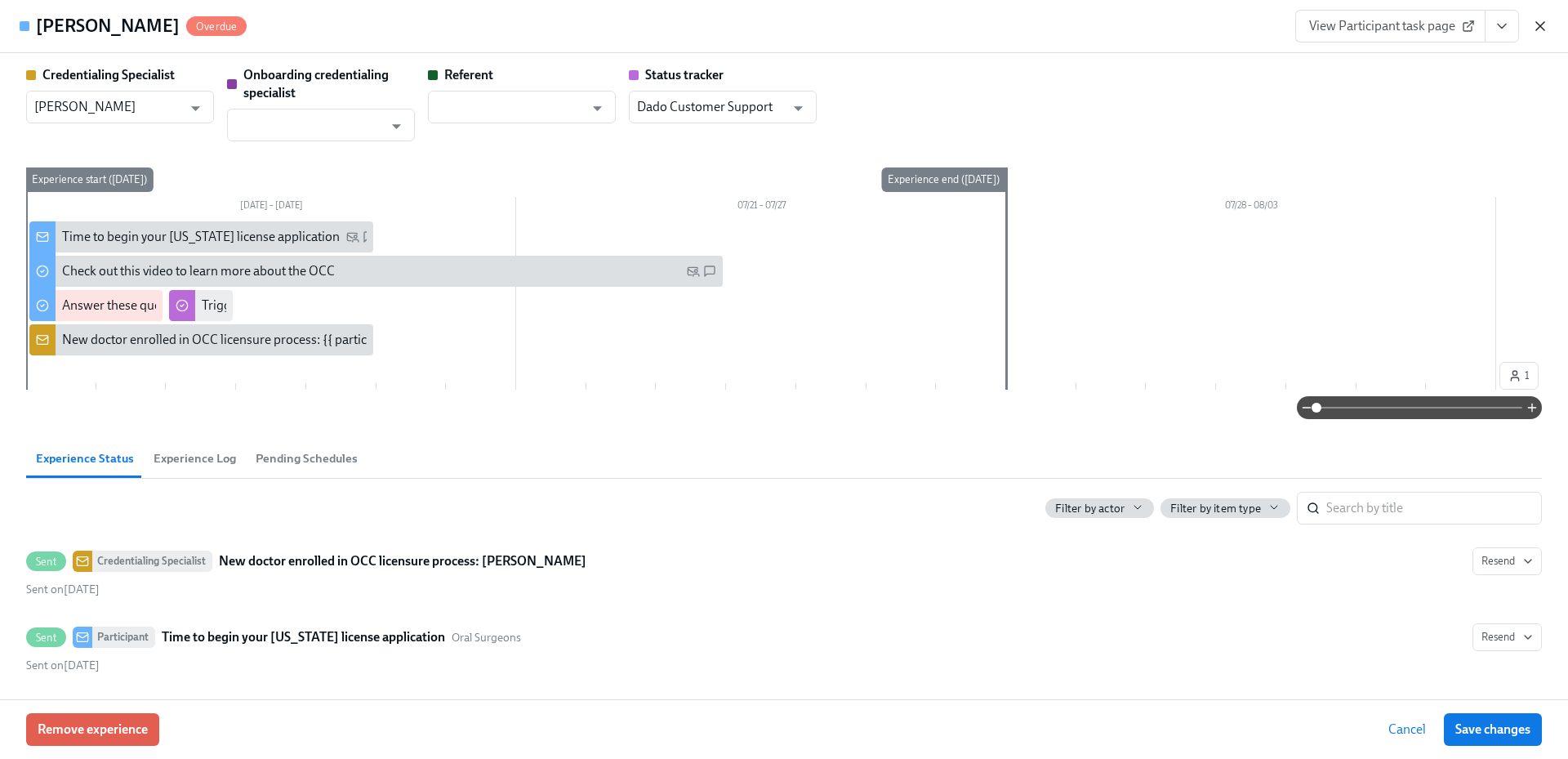
click at [1537, 22] on icon "button" at bounding box center [1540, 26] width 8 height 8
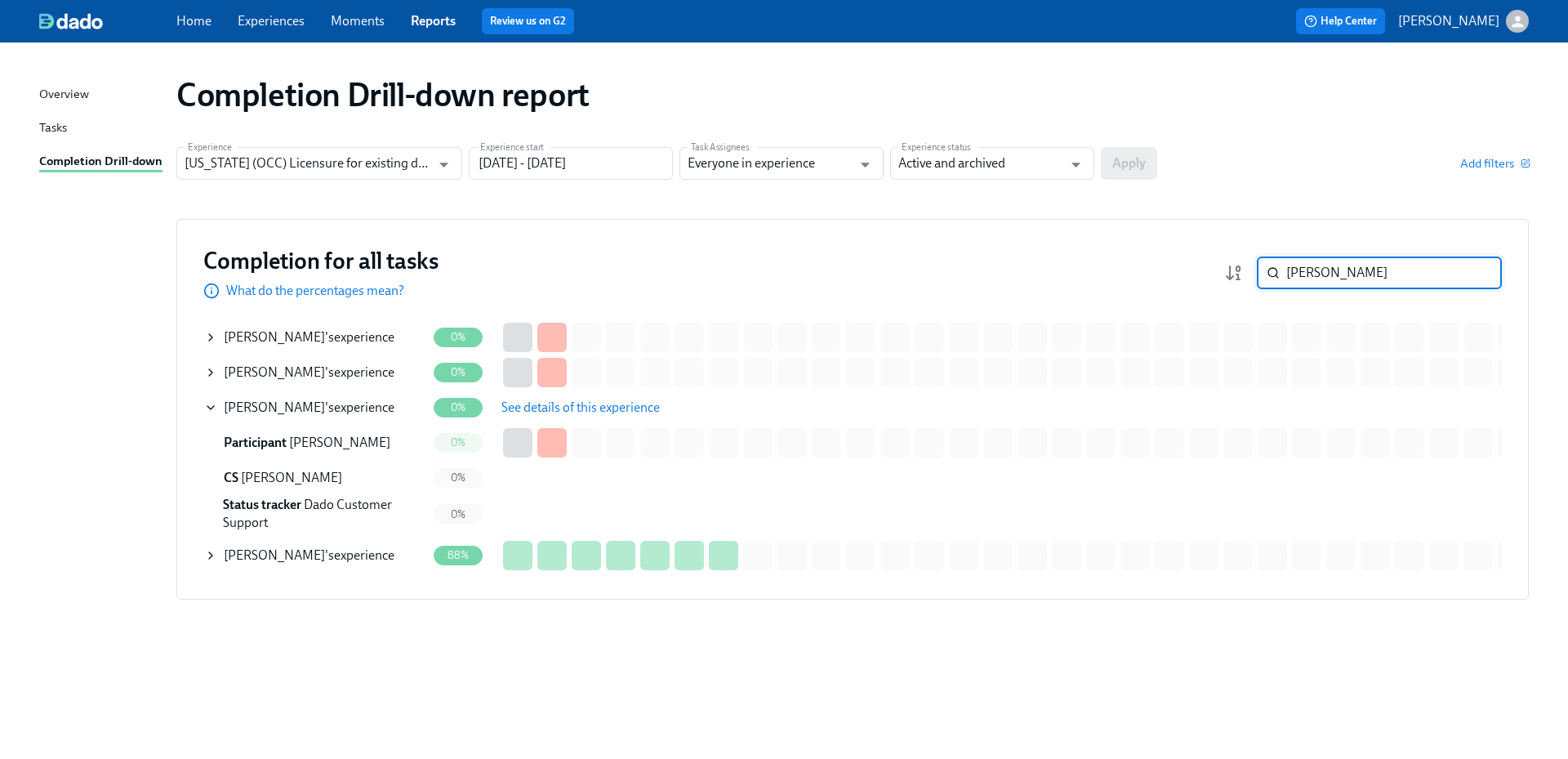
drag, startPoint x: 1331, startPoint y: 270, endPoint x: 1247, endPoint y: 267, distance: 84.1
click at [1249, 266] on div "[PERSON_NAME] ​" at bounding box center [1363, 273] width 278 height 33
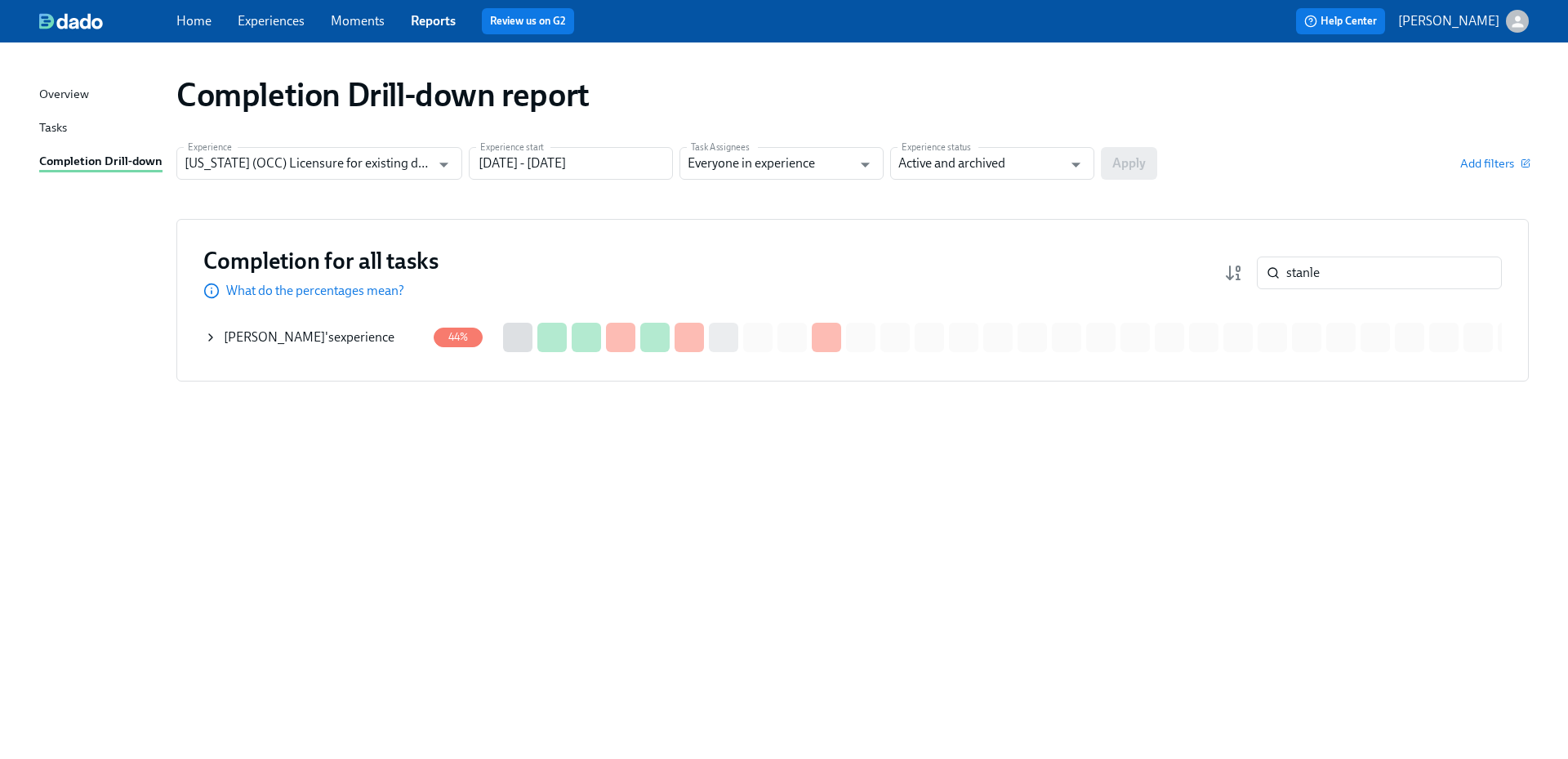
click at [289, 331] on span "[PERSON_NAME]" at bounding box center [274, 337] width 101 height 16
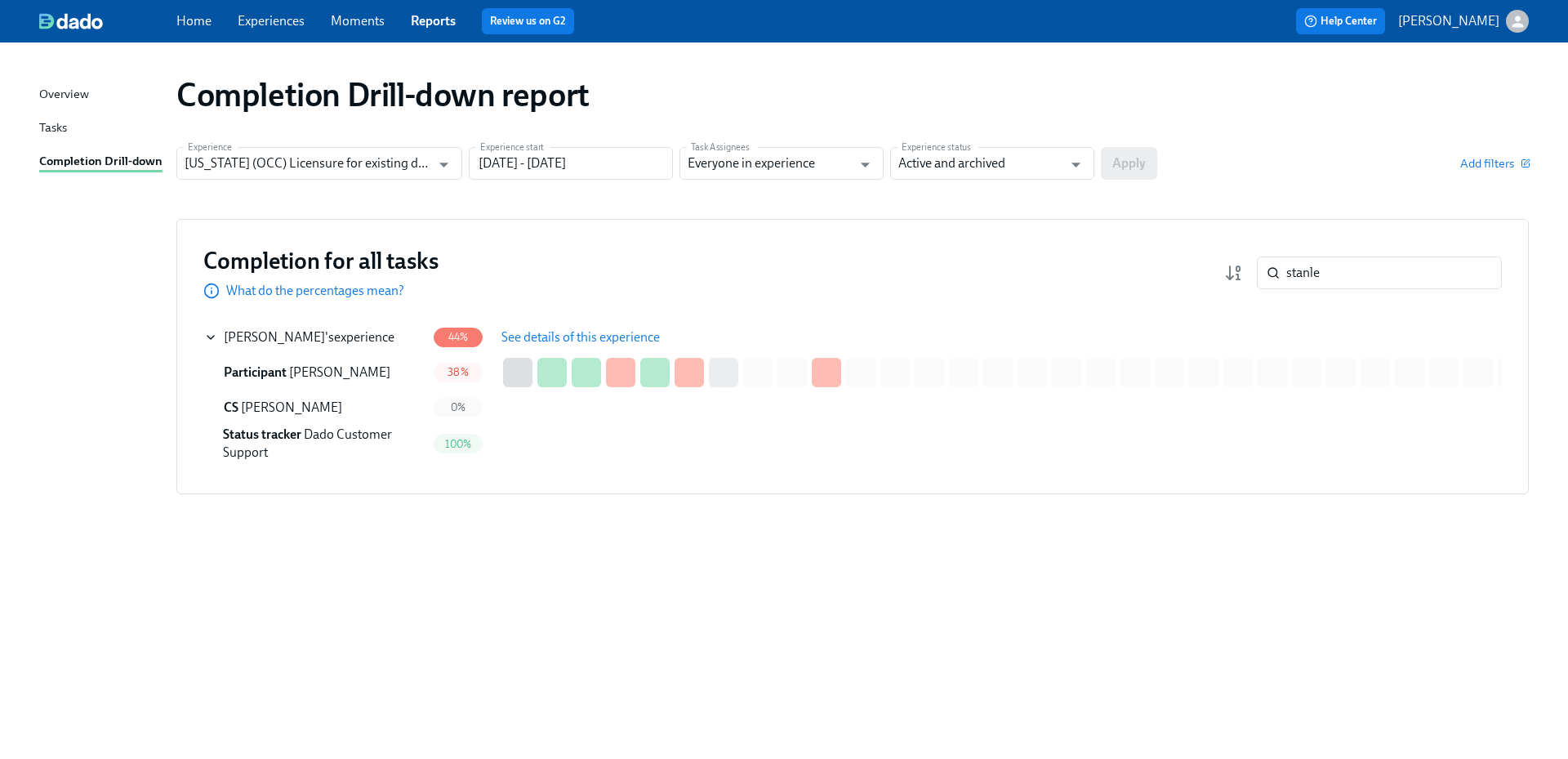
click at [558, 339] on span "See details of this experience" at bounding box center [581, 338] width 159 height 17
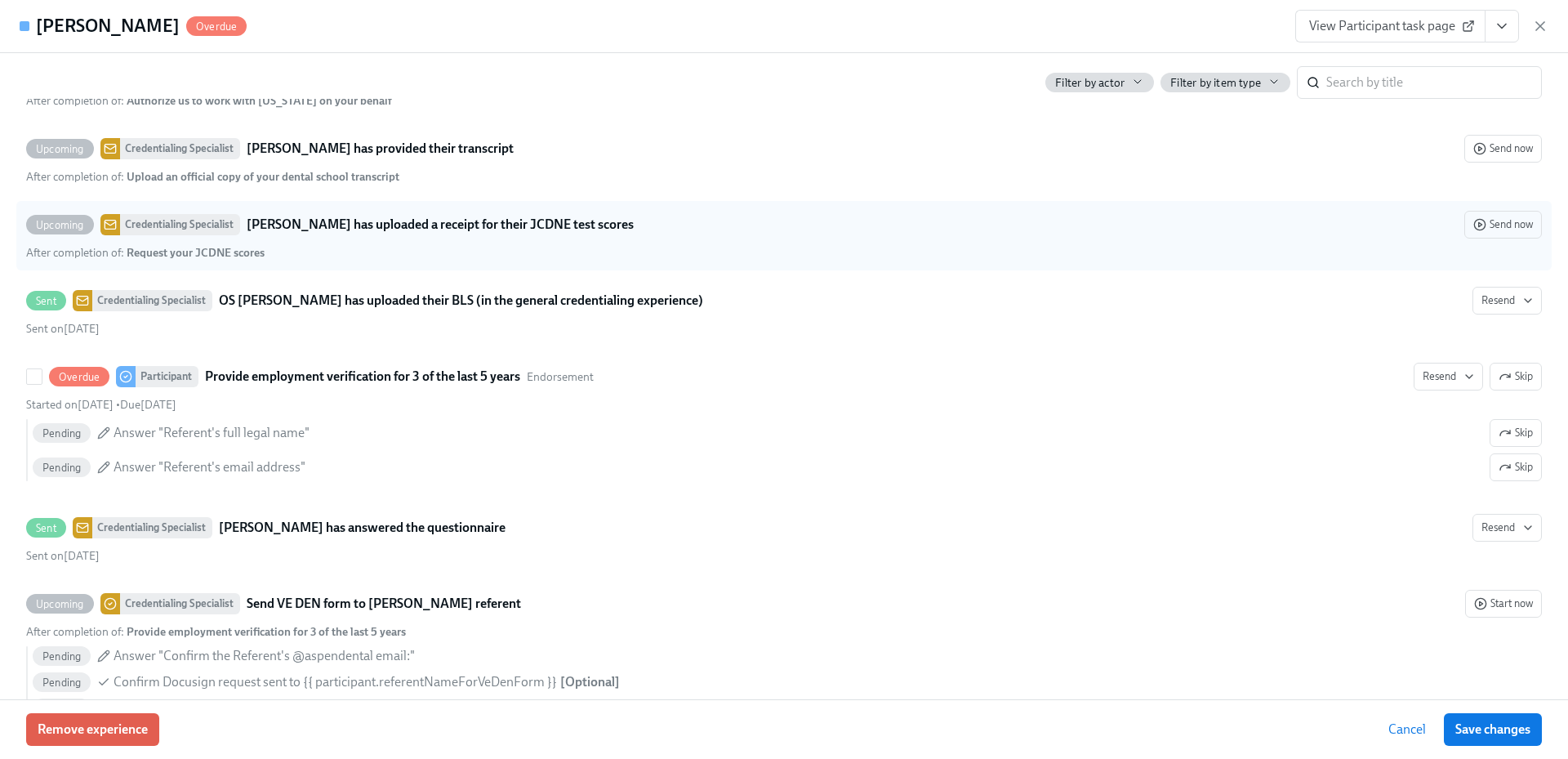
scroll to position [3432, 0]
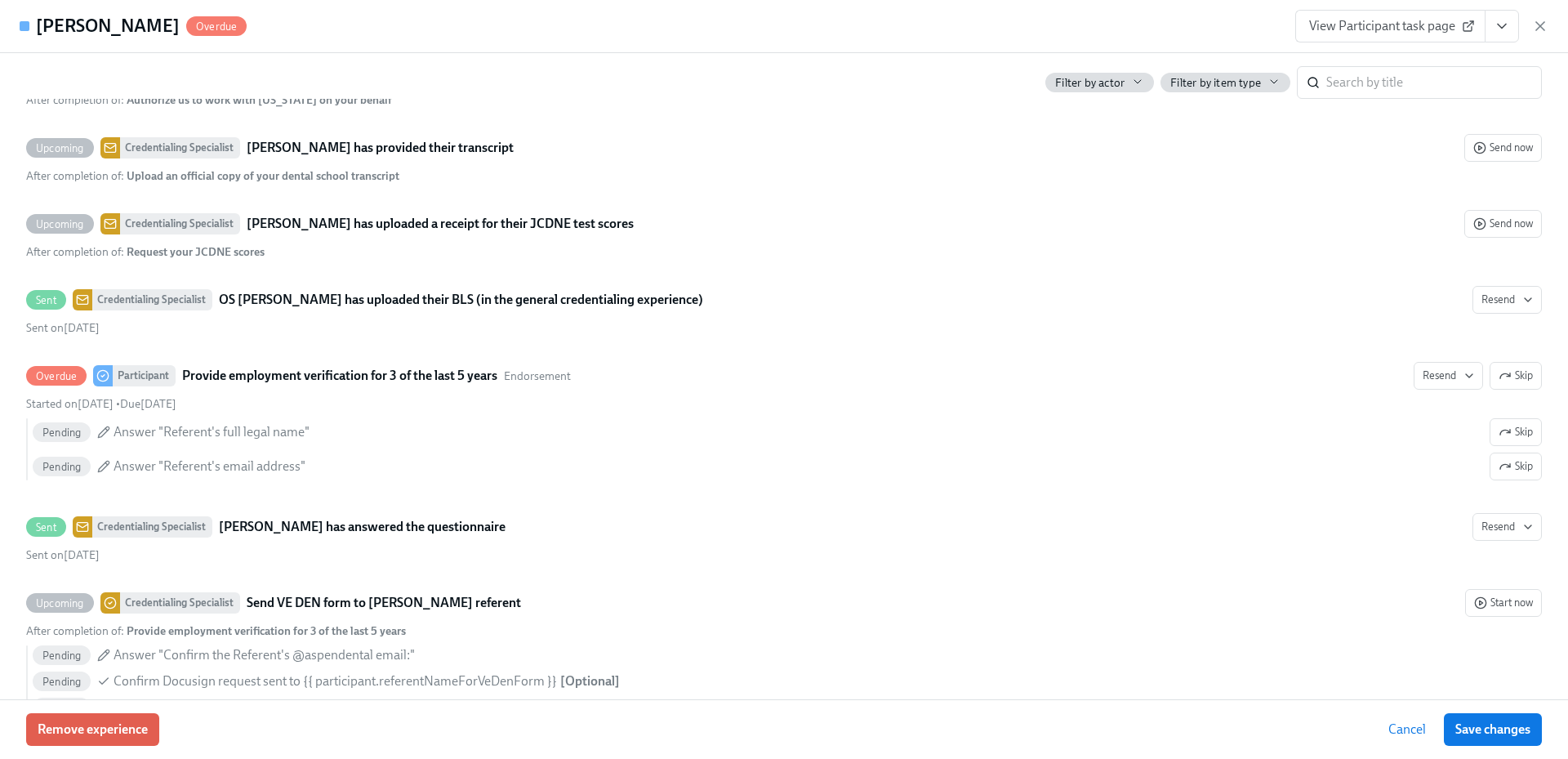
click at [1532, 29] on icon "button" at bounding box center [1540, 27] width 17 height 17
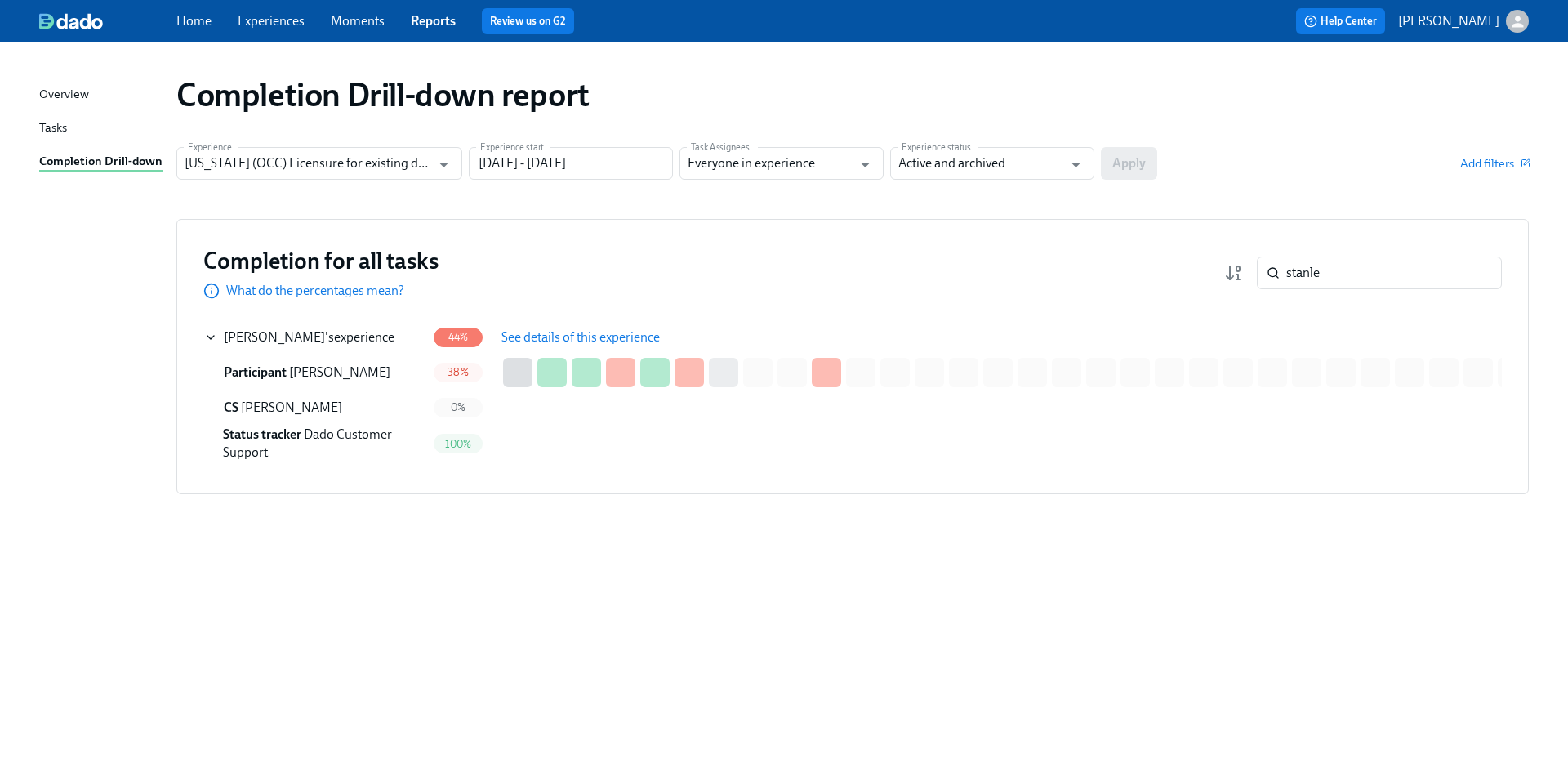
drag, startPoint x: 1294, startPoint y: 282, endPoint x: 1218, endPoint y: 292, distance: 76.7
click at [1218, 292] on div "Completion for all tasks What do the percentages mean? stanle ​" at bounding box center [853, 273] width 1299 height 54
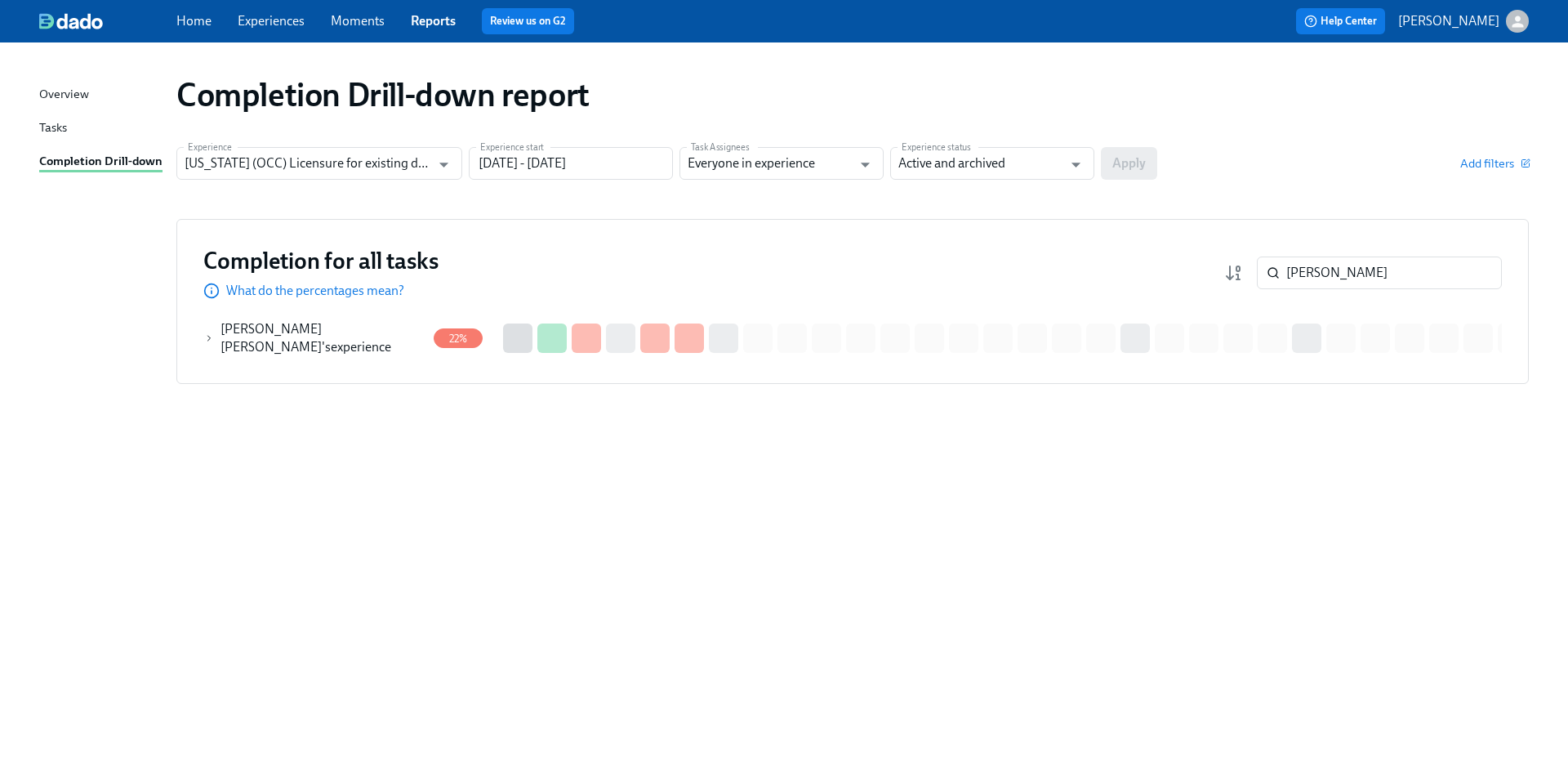
click at [397, 345] on div "[PERSON_NAME] [PERSON_NAME] 's experience" at bounding box center [323, 338] width 206 height 36
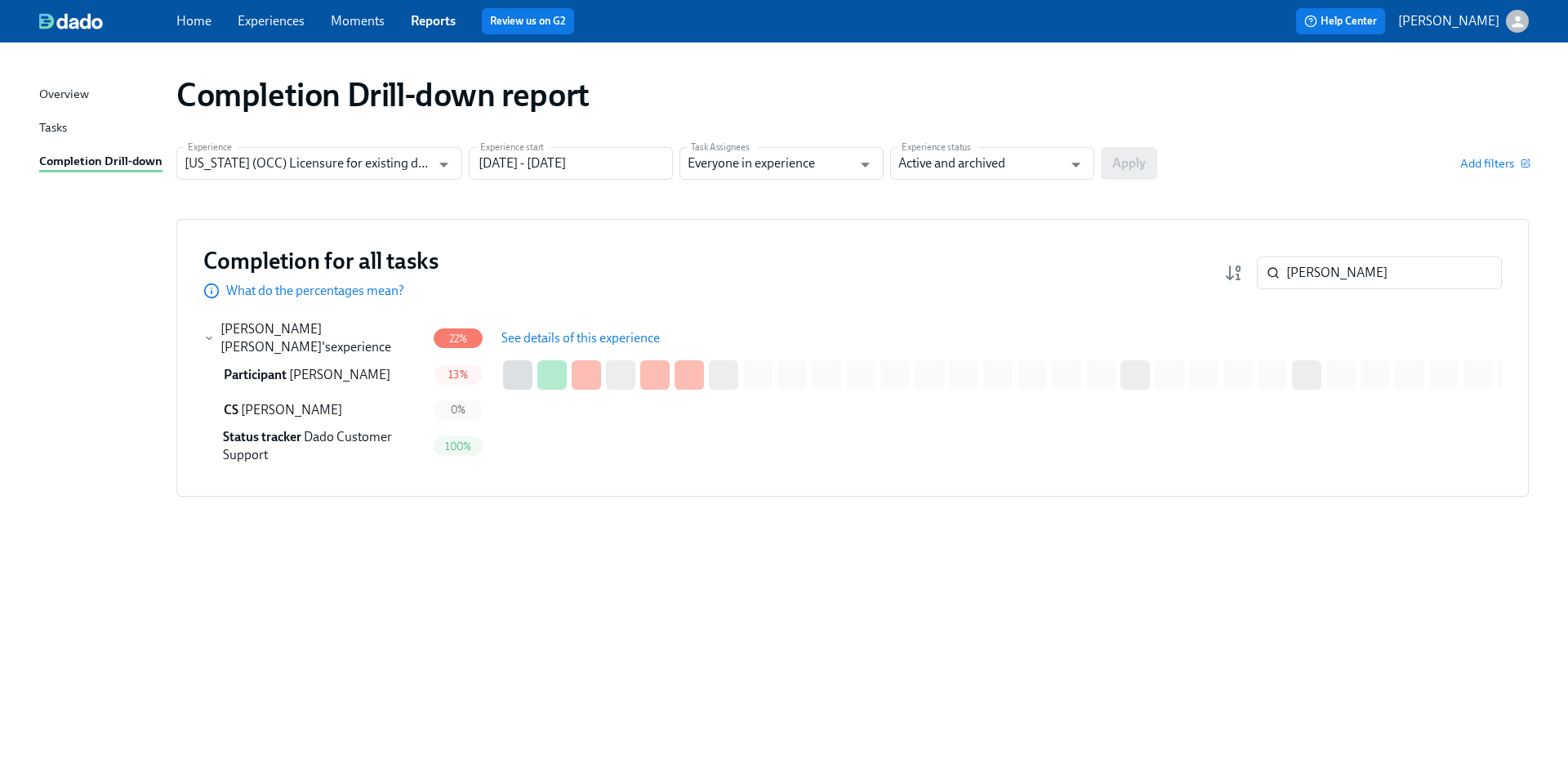
click at [555, 335] on span "See details of this experience" at bounding box center [581, 339] width 159 height 17
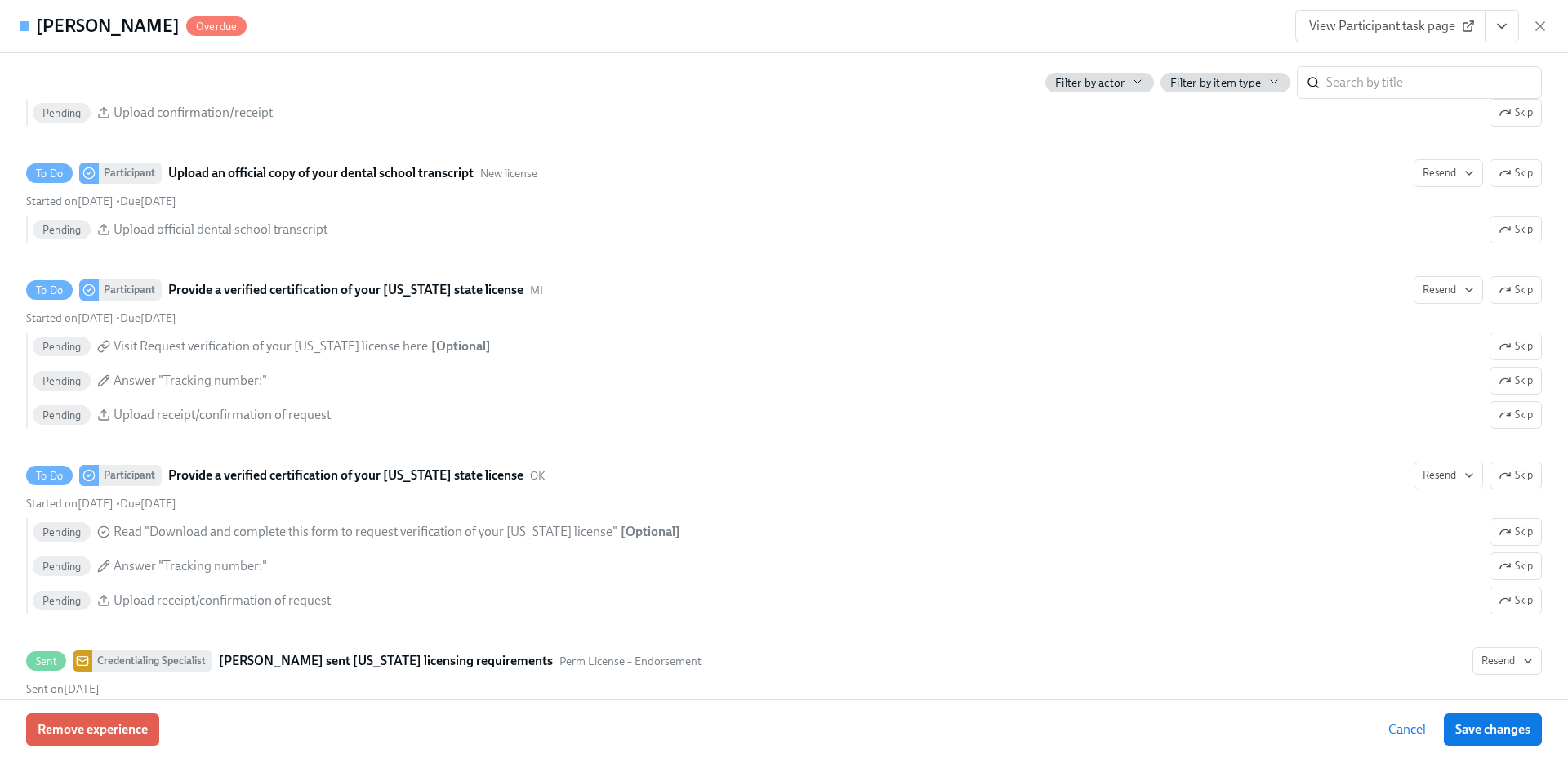
scroll to position [3187, 0]
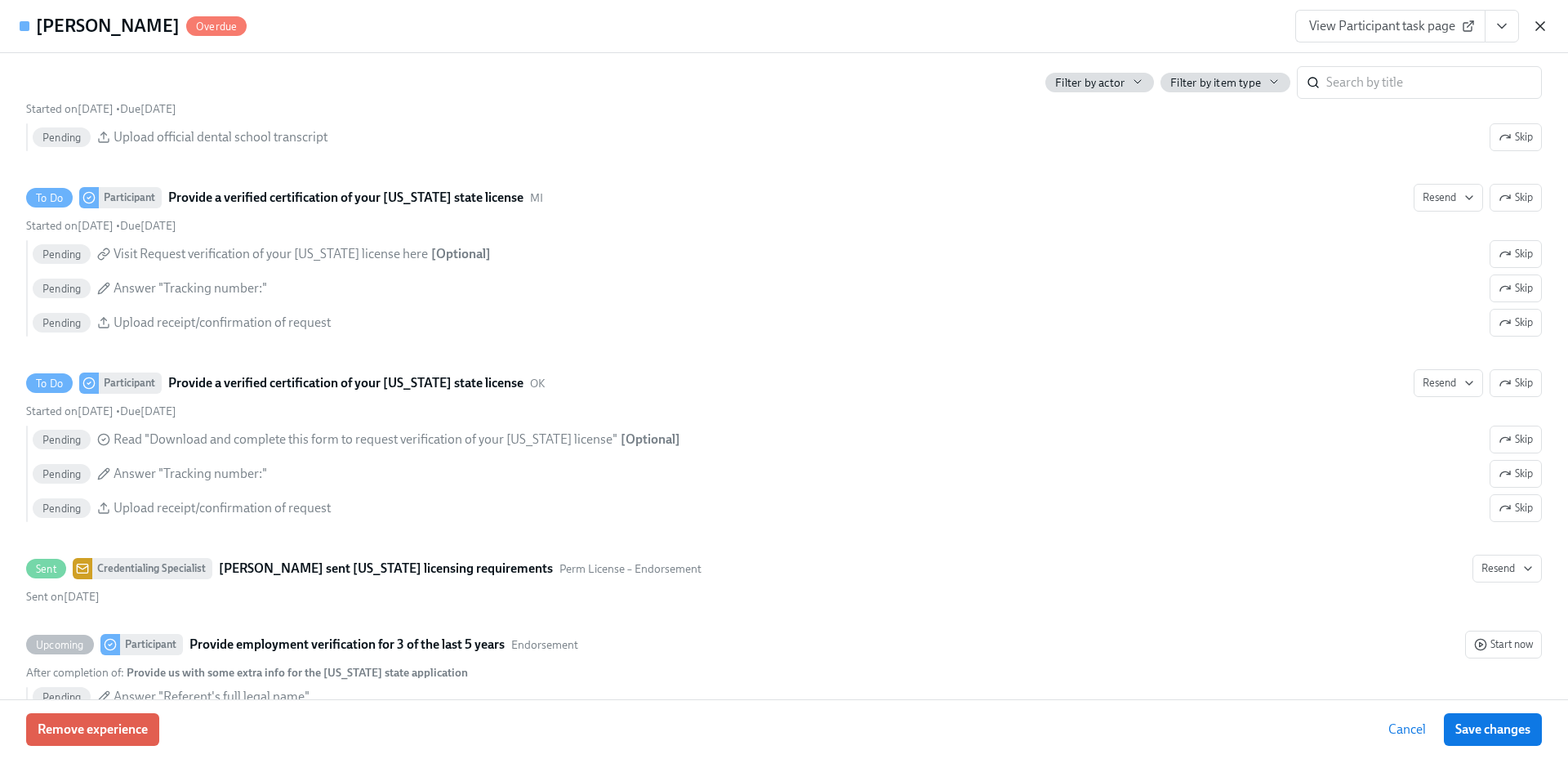
click at [1537, 28] on icon "button" at bounding box center [1540, 27] width 17 height 17
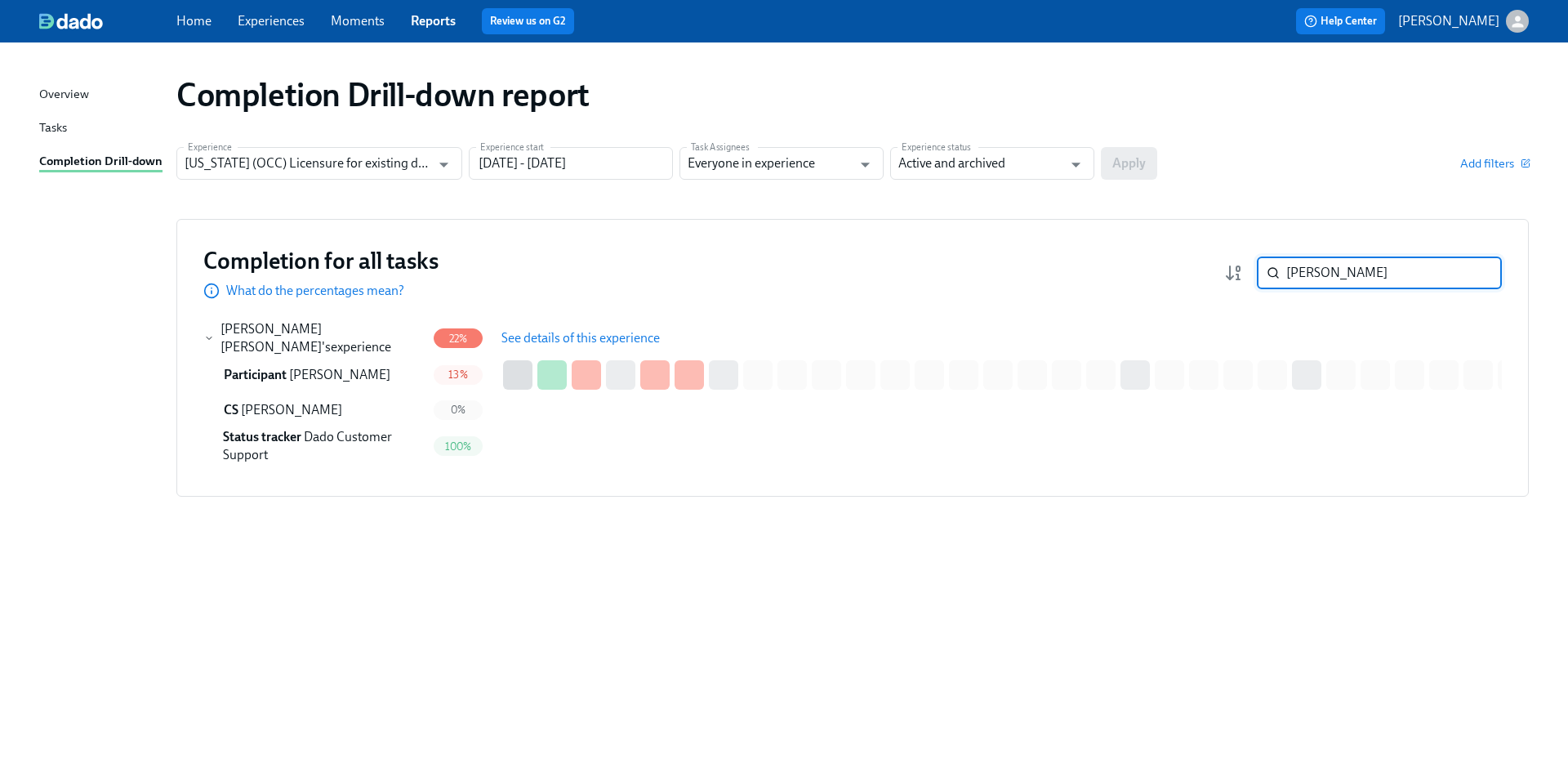
drag, startPoint x: 1274, startPoint y: 284, endPoint x: 1184, endPoint y: 297, distance: 90.9
click at [1187, 296] on div "Completion for all tasks What do the percentages mean? [PERSON_NAME] ​" at bounding box center [853, 273] width 1299 height 54
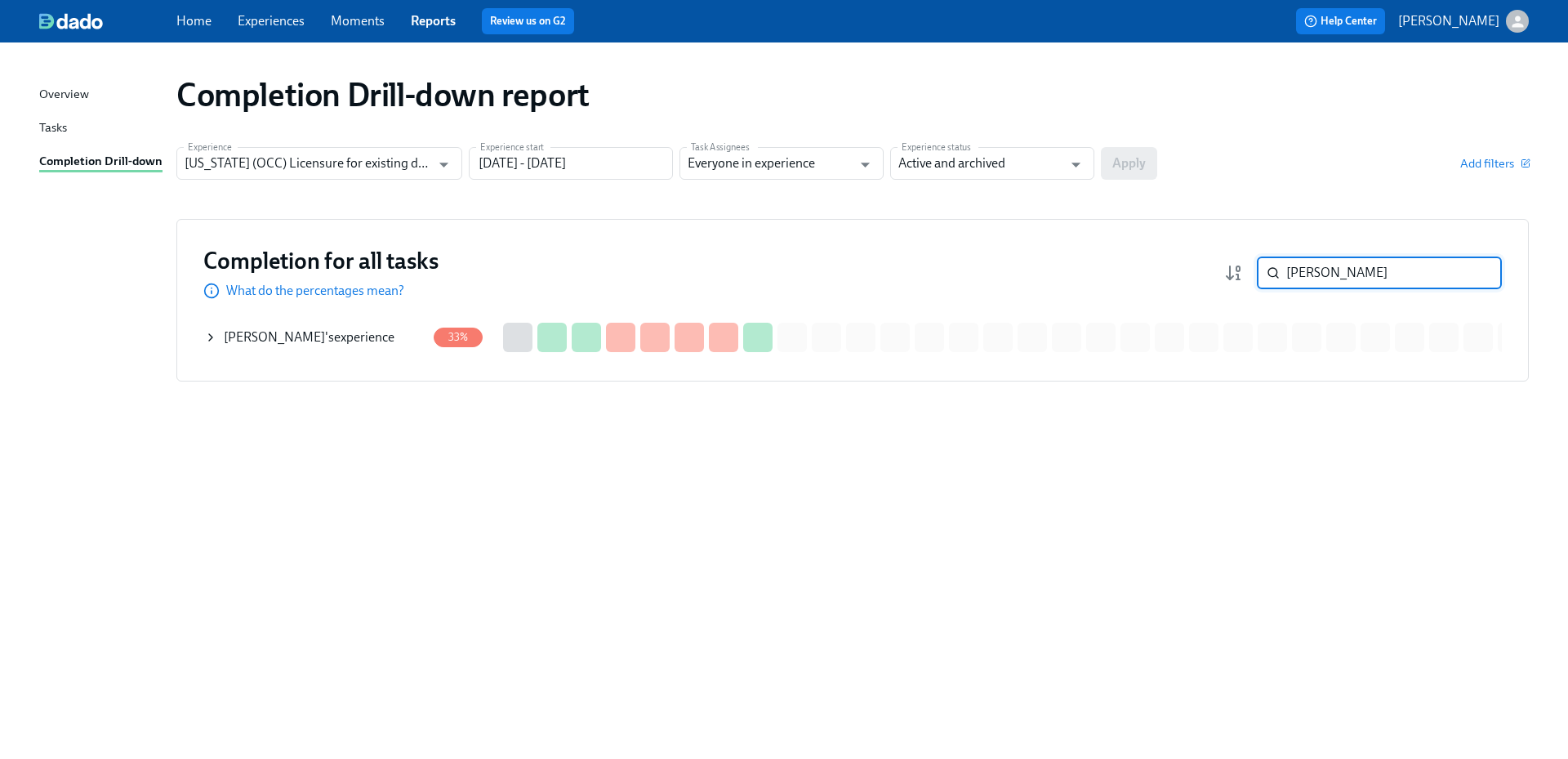
type input "[PERSON_NAME]"
click at [323, 340] on div "[PERSON_NAME] 's experience" at bounding box center [309, 338] width 171 height 18
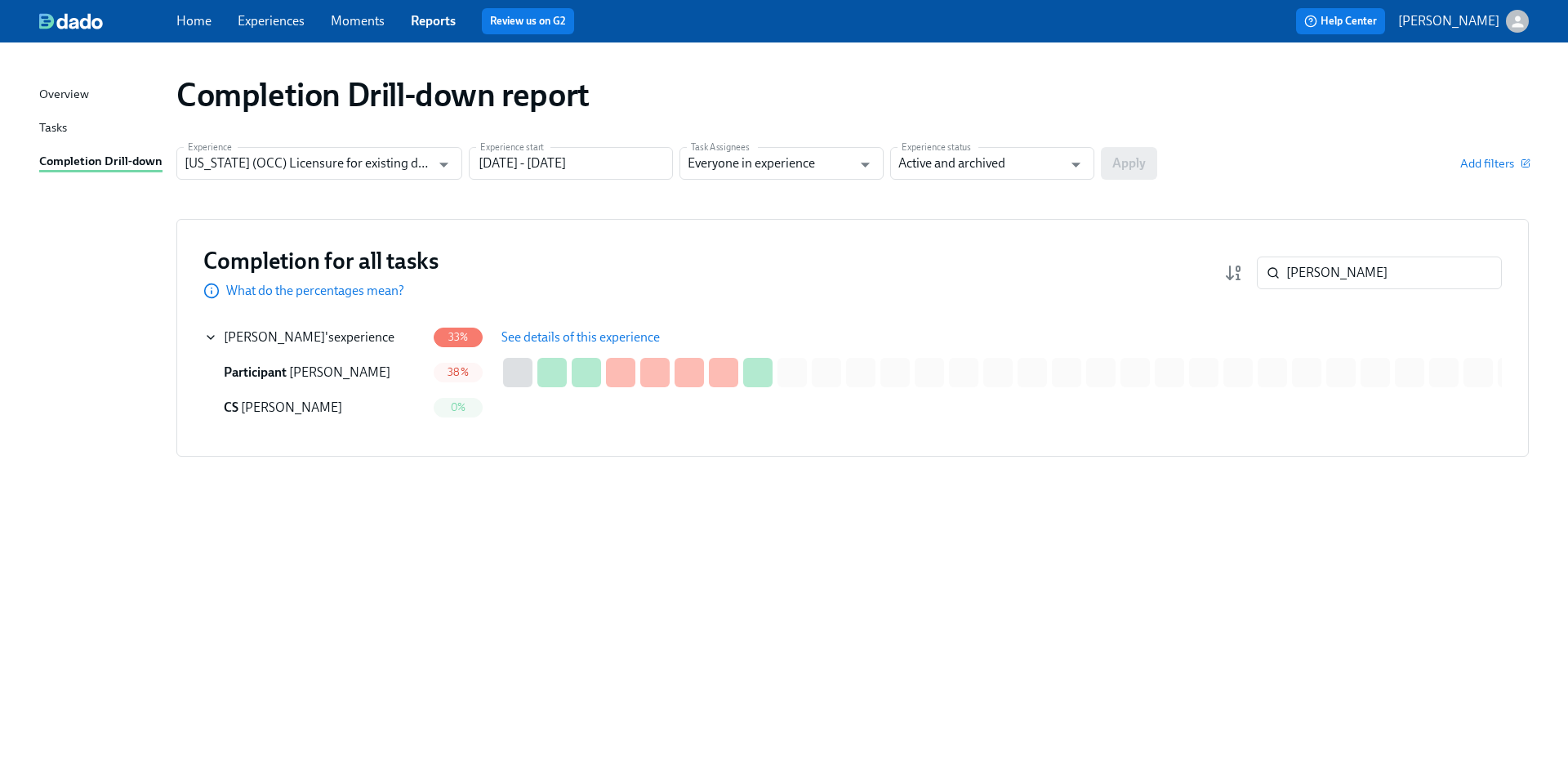
click at [551, 339] on span "See details of this experience" at bounding box center [581, 338] width 159 height 17
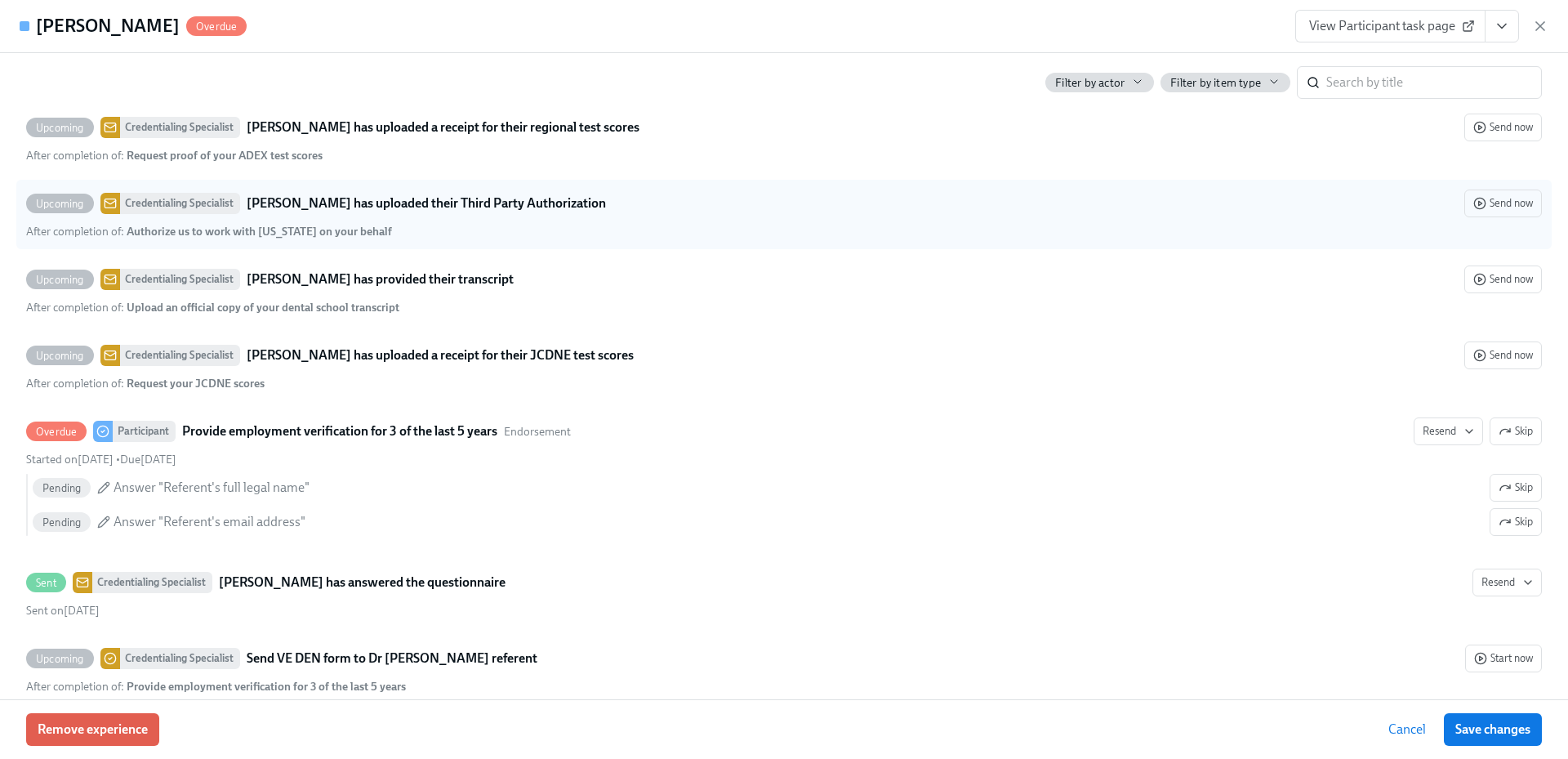
scroll to position [3187, 0]
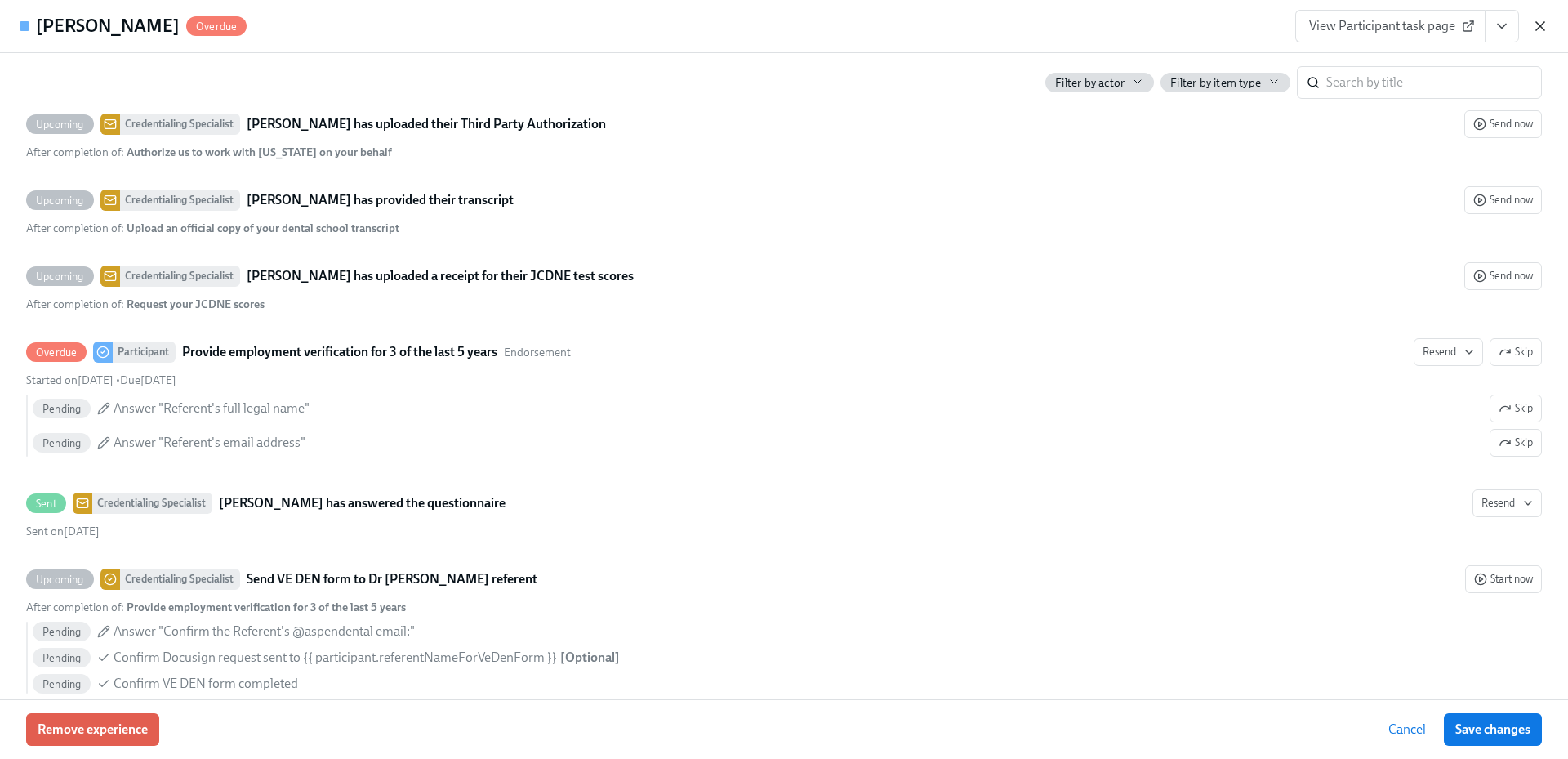
click at [1536, 24] on icon "button" at bounding box center [1540, 27] width 17 height 17
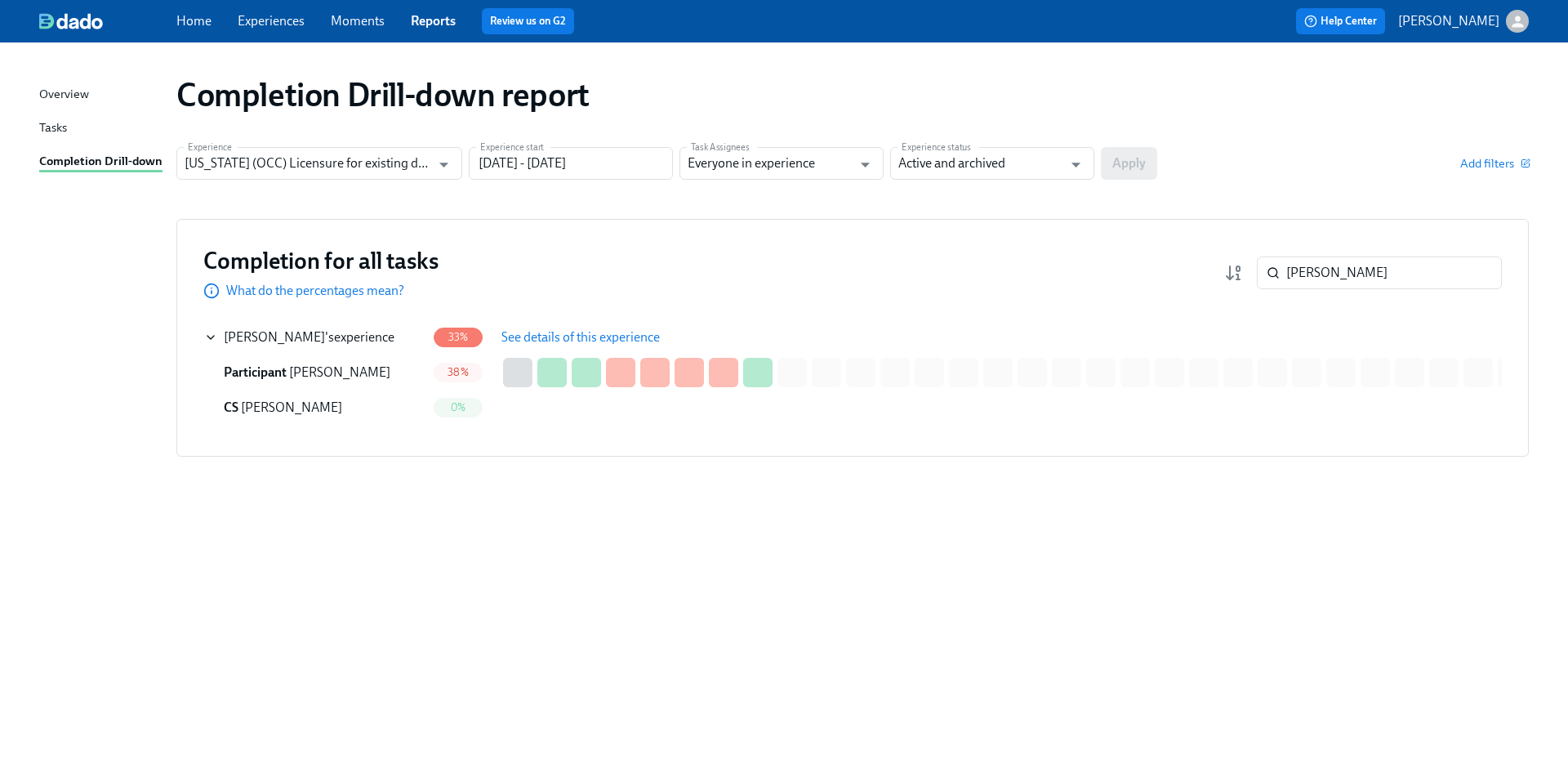
click at [1340, 556] on div "Completion Drill-down report Experience [US_STATE] (OCC) Licensure for existing…" at bounding box center [784, 391] width 1490 height 658
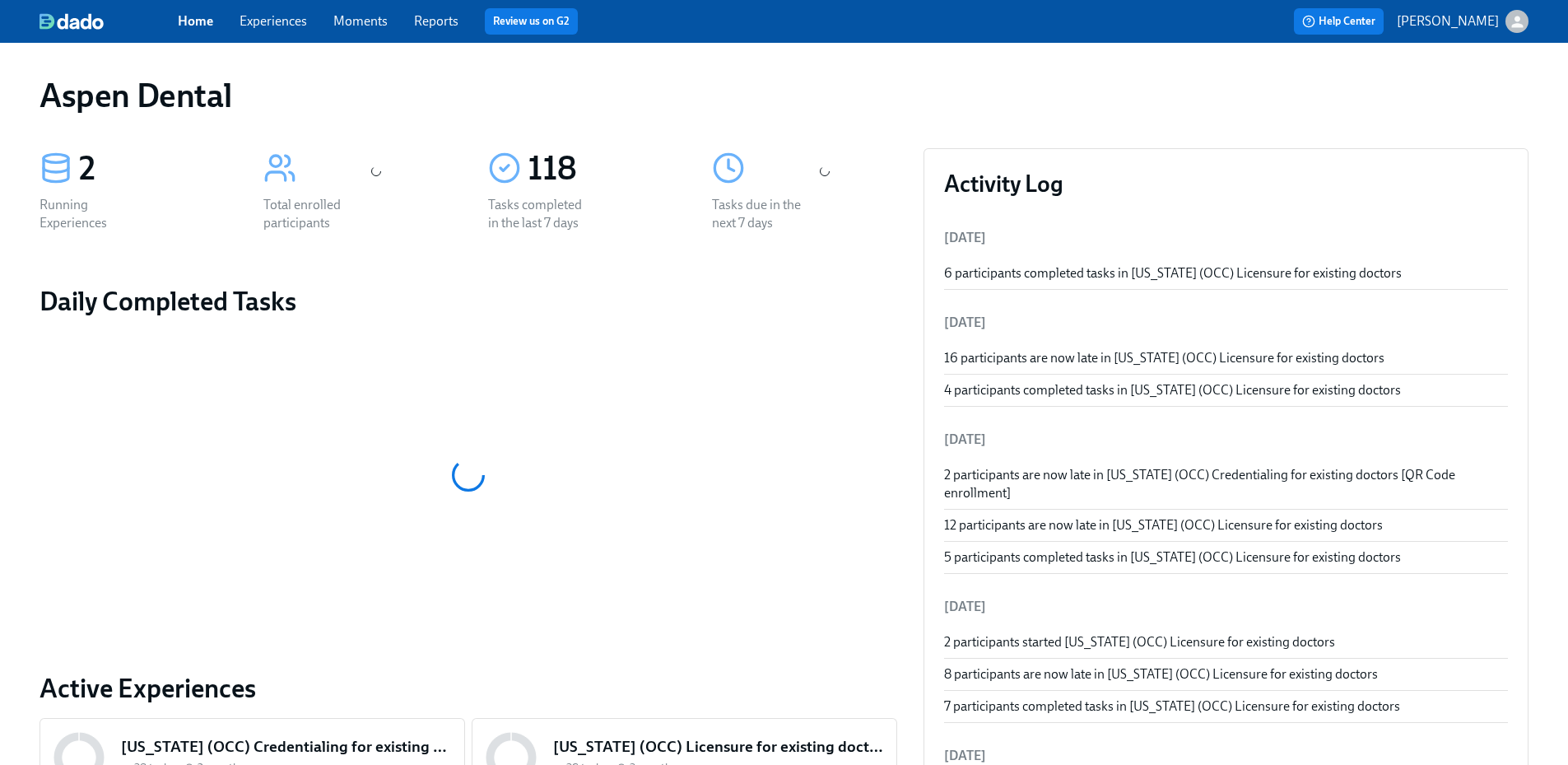
click at [436, 20] on link "Reports" at bounding box center [436, 20] width 44 height 16
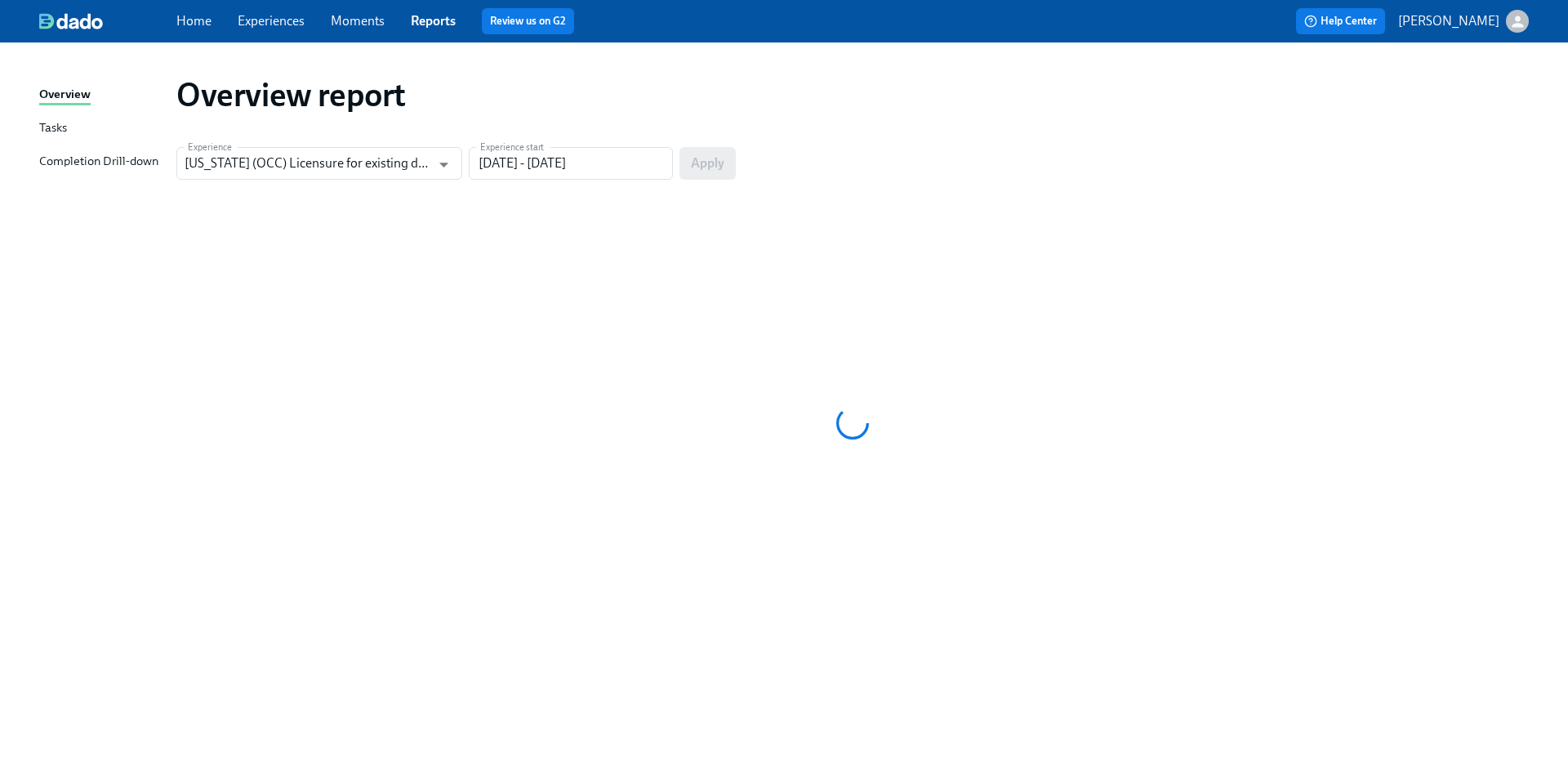
click at [110, 170] on div "Completion Drill-down" at bounding box center [99, 162] width 119 height 20
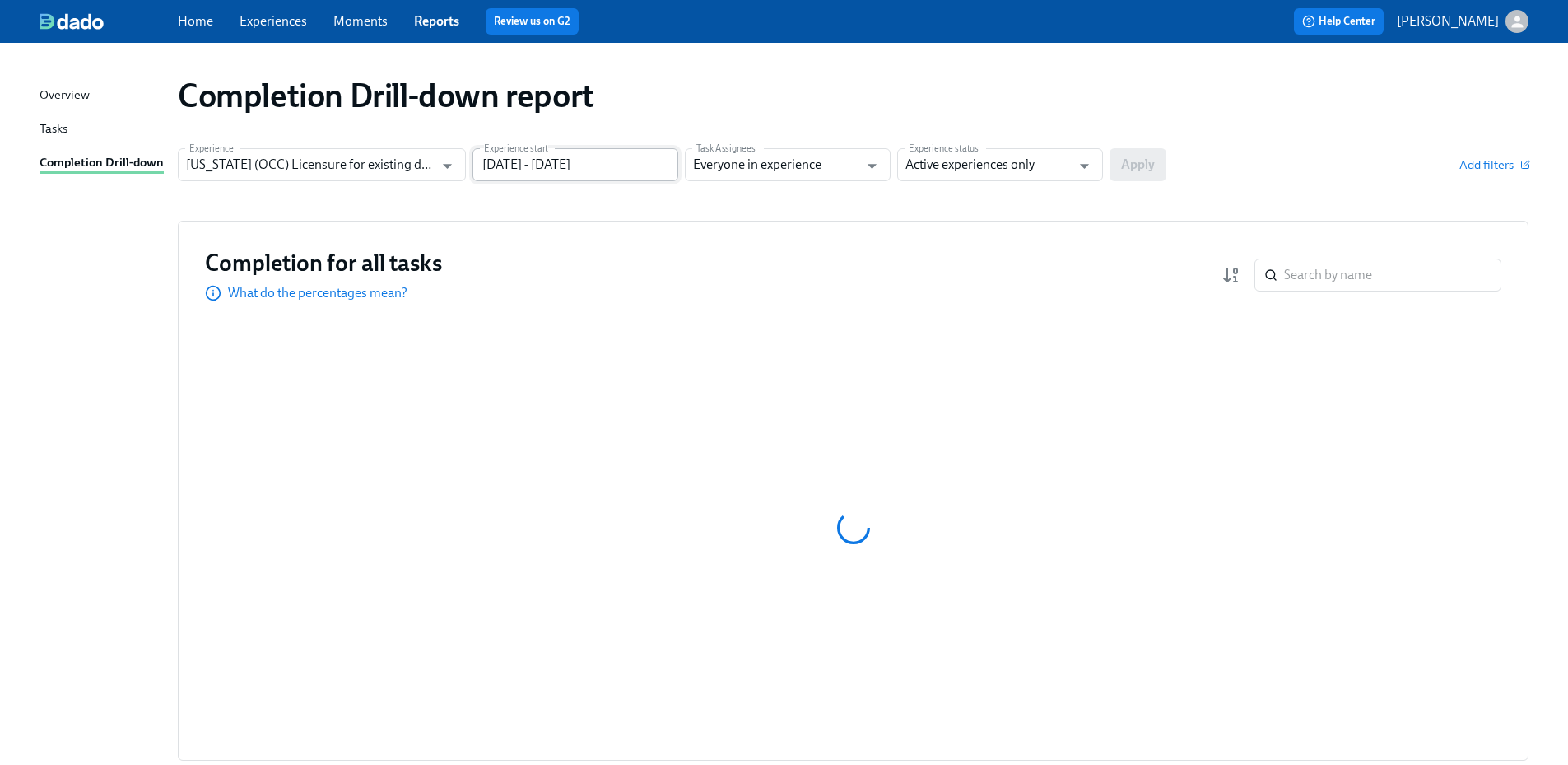
click at [578, 167] on input "[DATE] - [DATE]" at bounding box center [575, 165] width 206 height 33
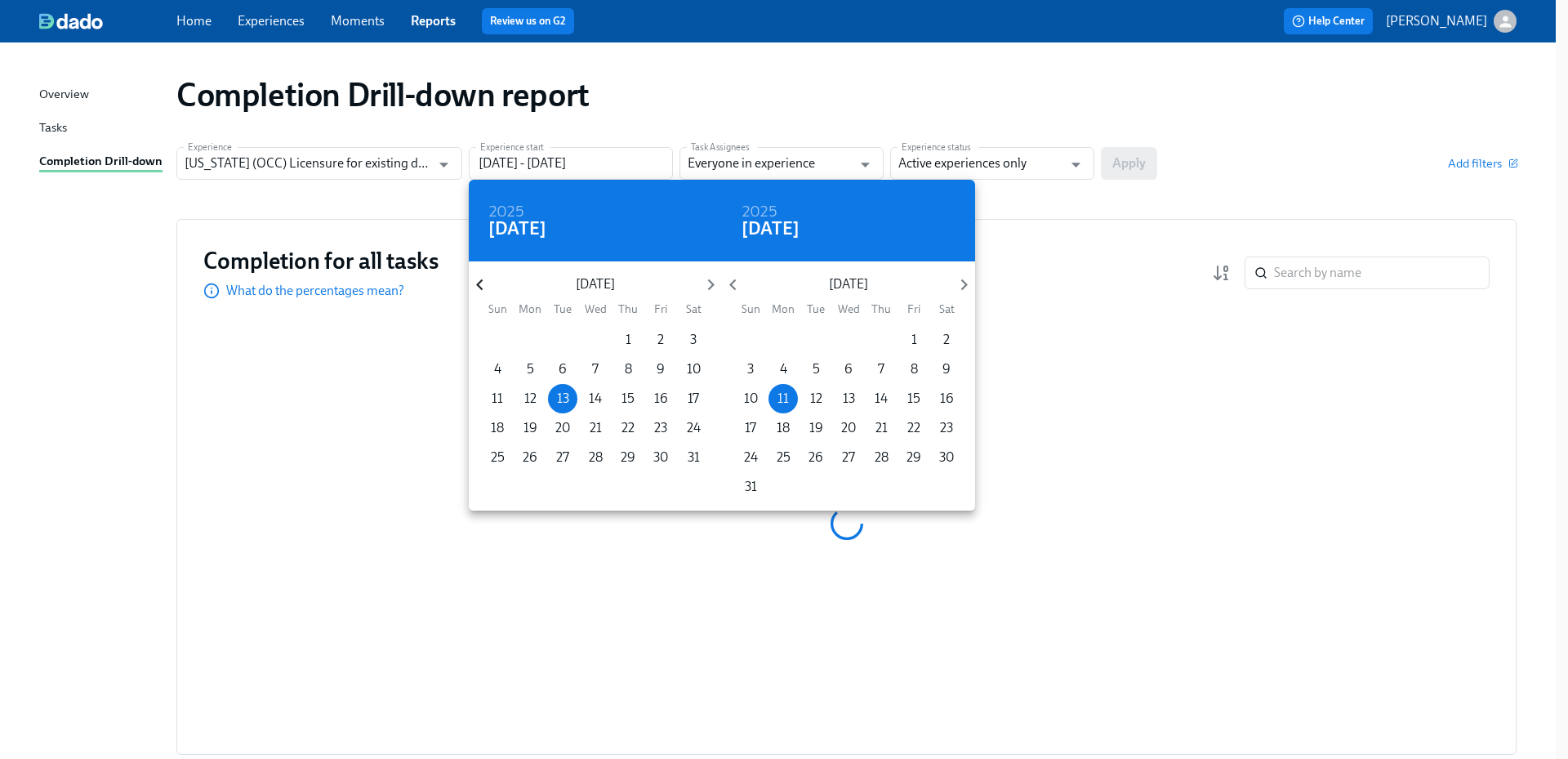
click at [476, 288] on icon "button" at bounding box center [480, 285] width 22 height 22
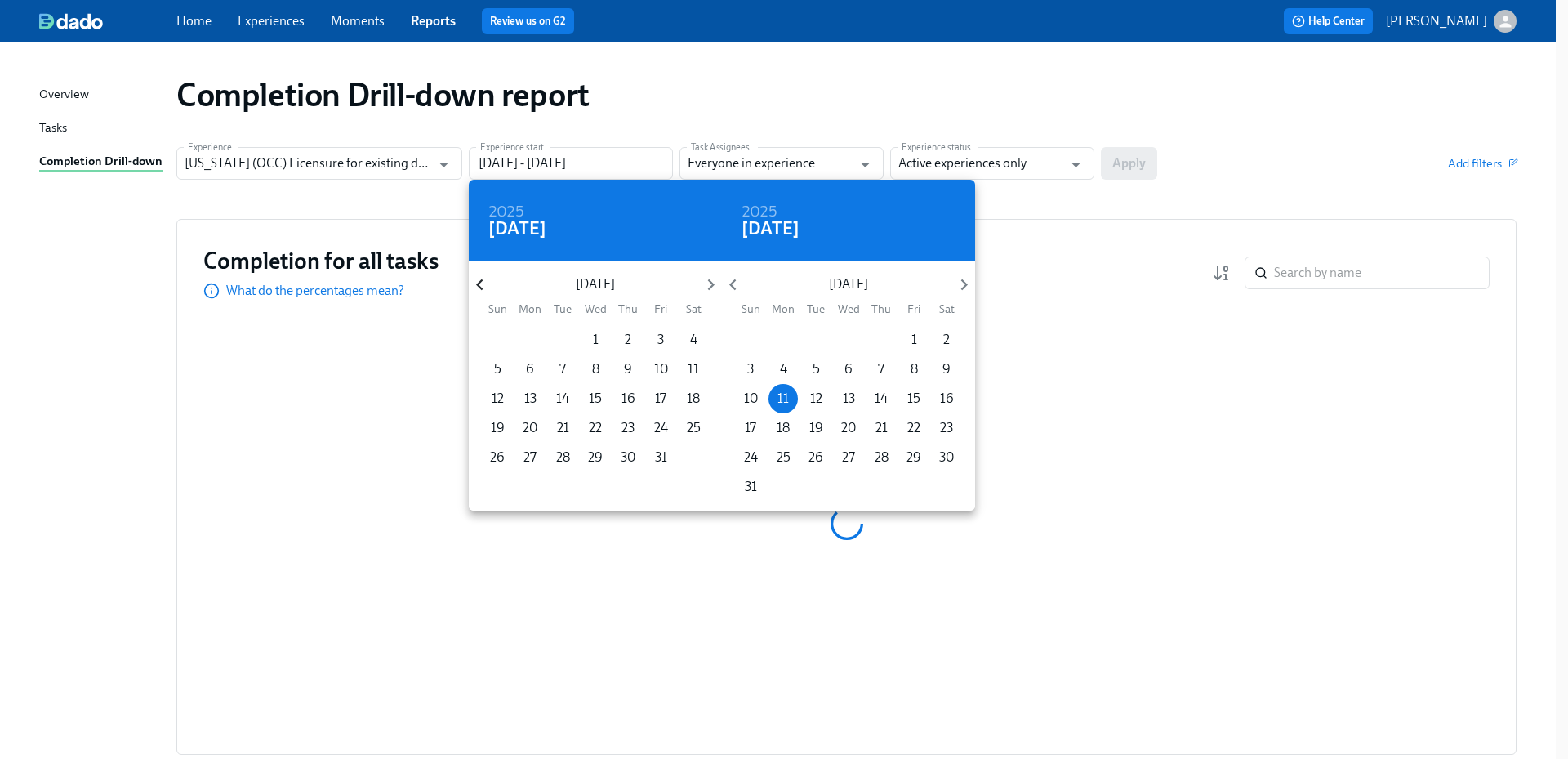
click at [476, 288] on icon "button" at bounding box center [480, 285] width 22 height 22
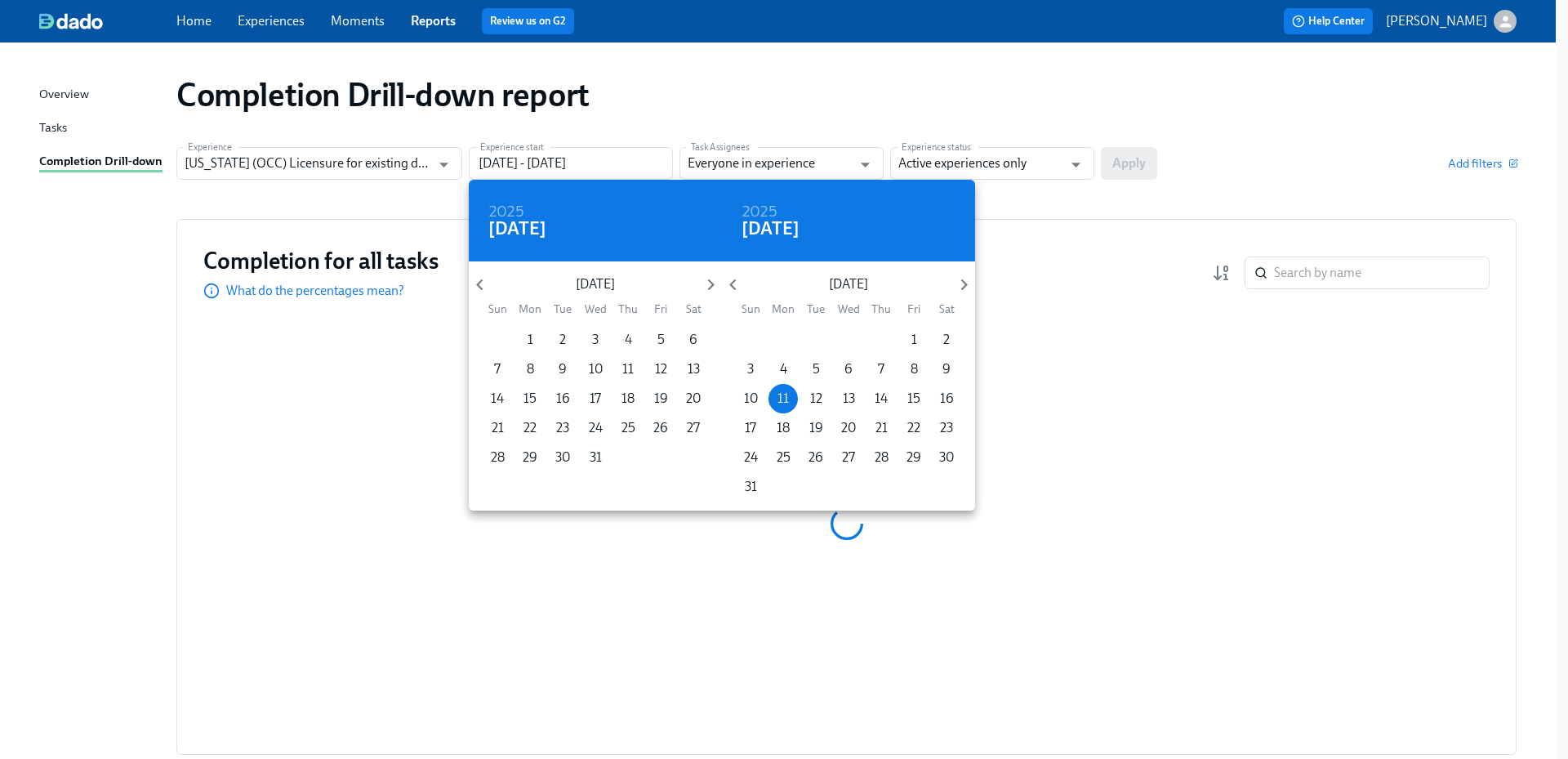
click at [706, 290] on icon "button" at bounding box center [711, 285] width 22 height 22
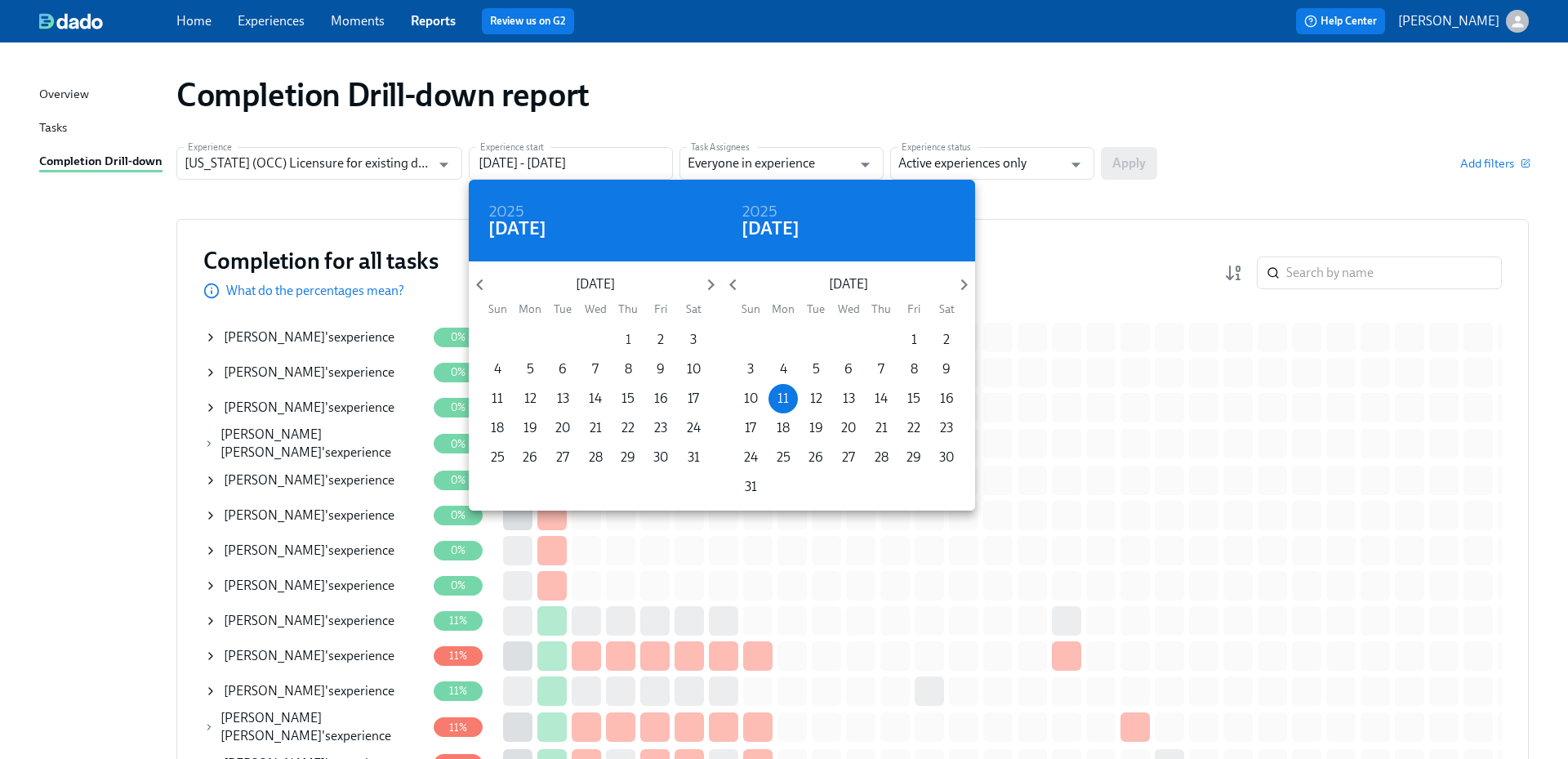
click at [632, 342] on span "1" at bounding box center [628, 340] width 29 height 18
type input "[DATE] - [DATE]"
click at [1040, 166] on div at bounding box center [784, 379] width 1568 height 759
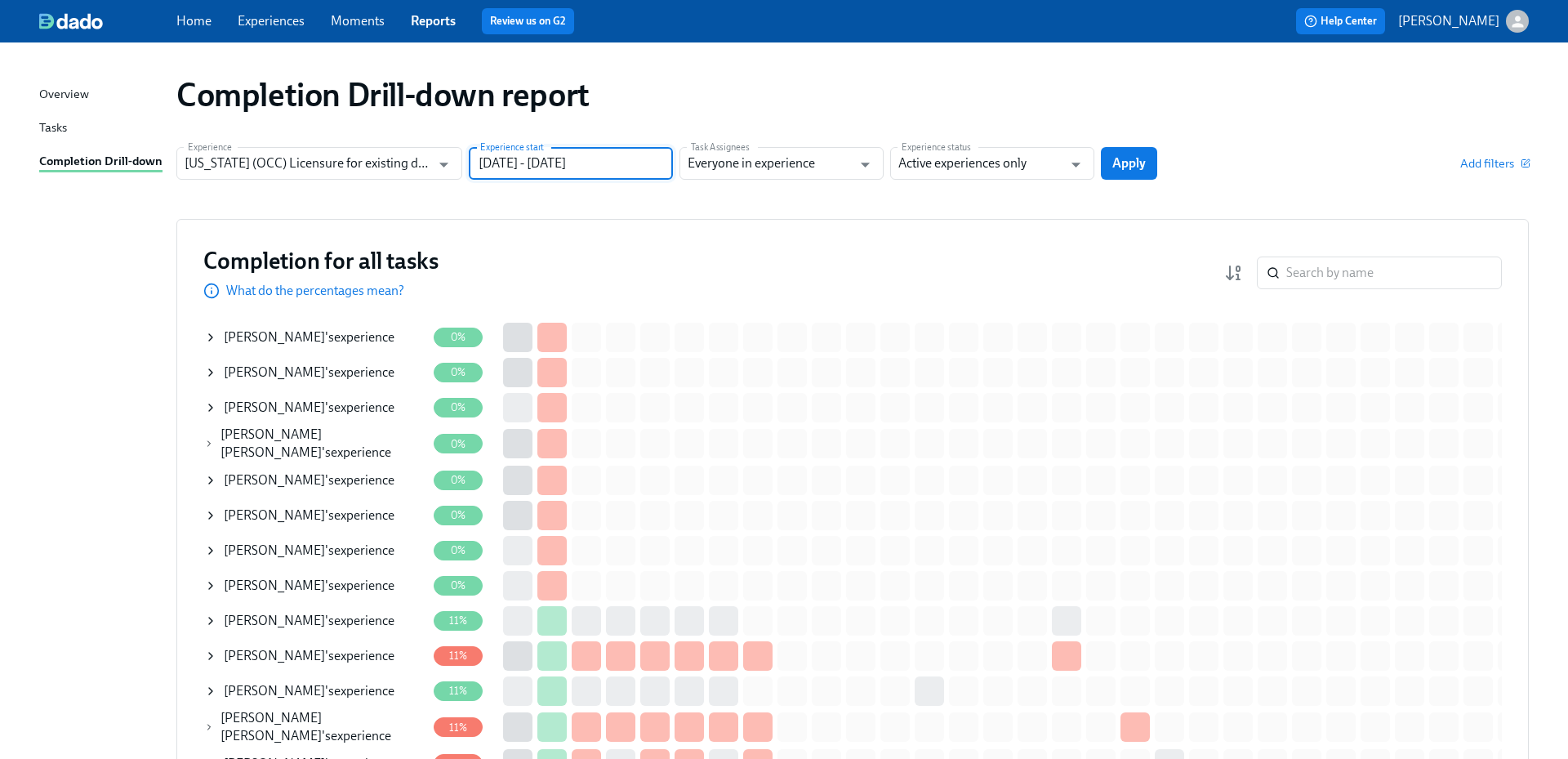
click at [986, 164] on div "2024 Thu, Aug [DATE] Mon Tue Wed Thu Fri Sat 28 29 30 31 1 2 3 4 5 6 7 8 9 10 1…" at bounding box center [784, 379] width 1568 height 759
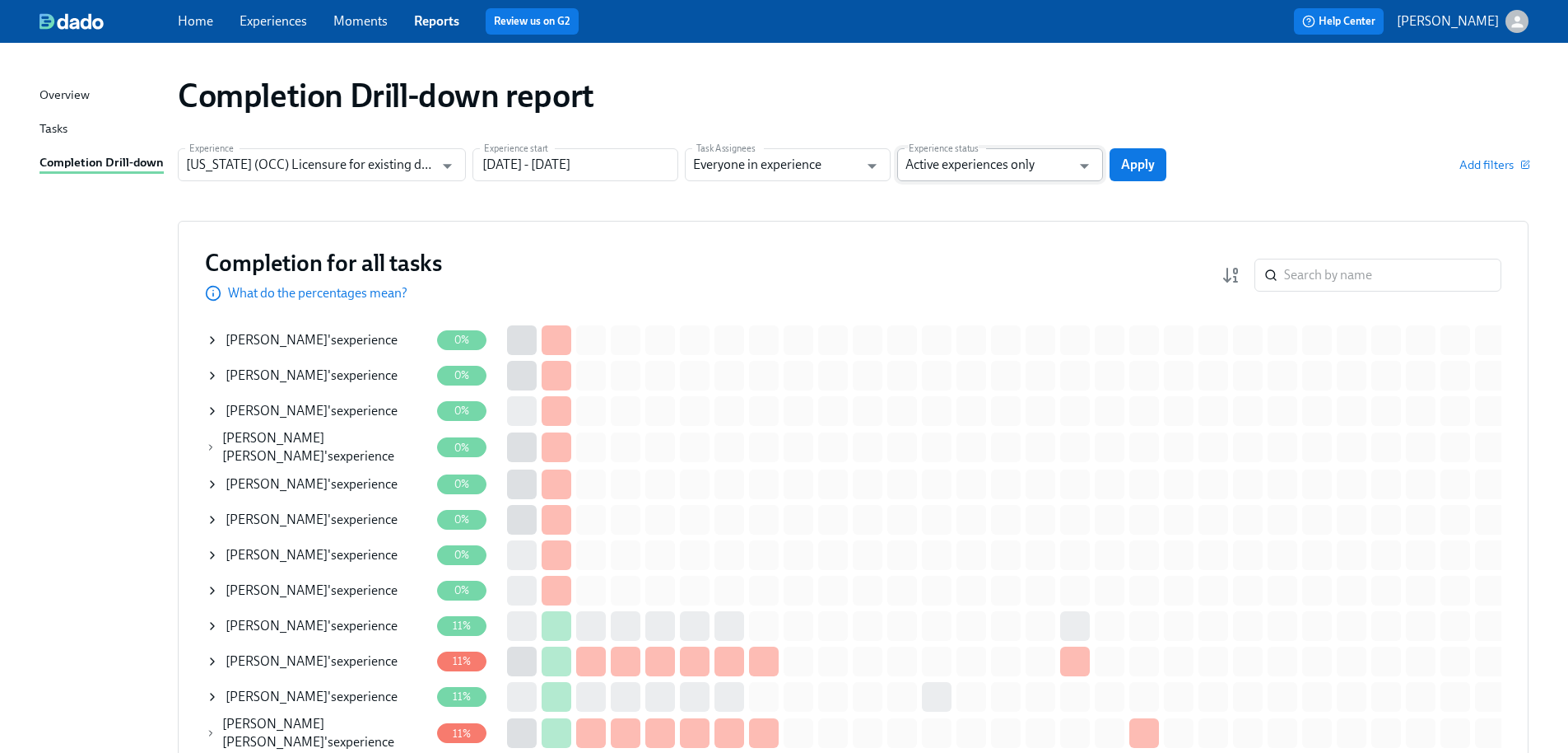
click at [994, 163] on input "Active experiences only" at bounding box center [987, 165] width 165 height 33
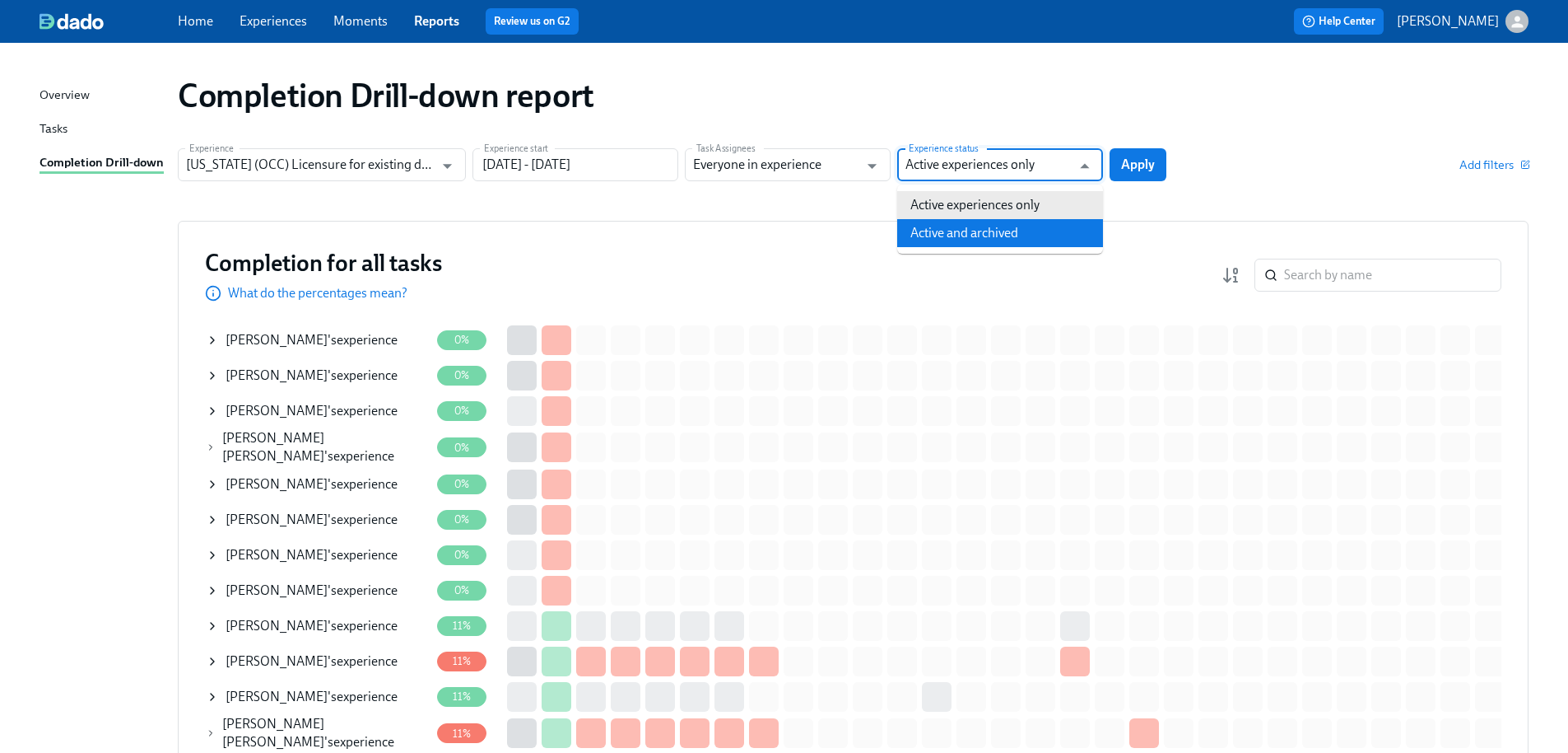
click at [978, 241] on li "Active and archived" at bounding box center [999, 233] width 206 height 28
type input "Active and archived"
click at [1136, 157] on span "Apply" at bounding box center [1138, 165] width 34 height 17
